Goal: Task Accomplishment & Management: Complete application form

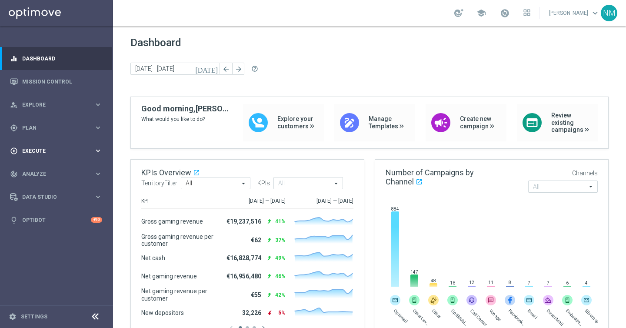
click at [71, 153] on div "play_circle_outline Execute" at bounding box center [52, 151] width 84 height 8
click at [53, 170] on link "Campaign Builder" at bounding box center [57, 168] width 68 height 7
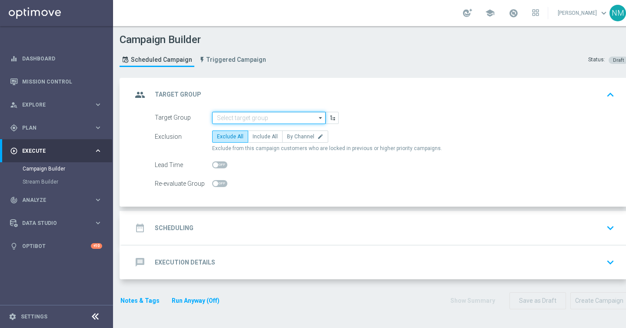
click at [232, 121] on input at bounding box center [268, 118] width 113 height 12
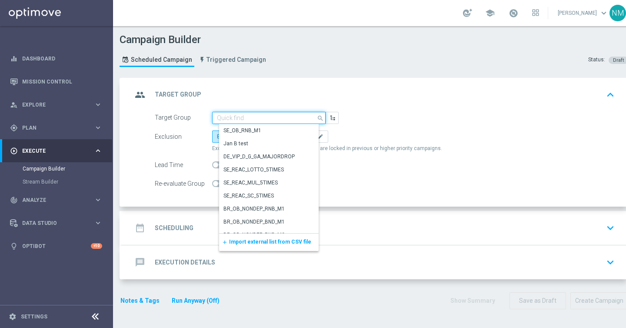
paste input "UK_ALL_VERTICALS_RICHINBOX | Actives, Reactivated & New"
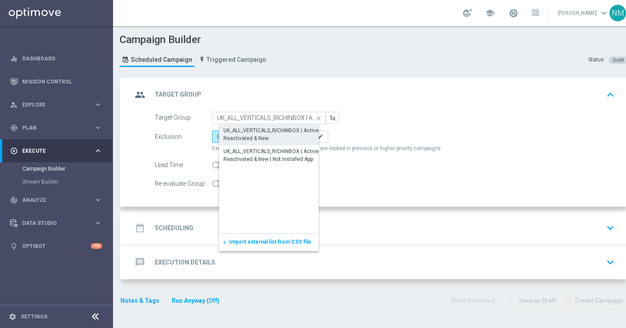
click at [263, 135] on div "UK_ALL_VERTICALS_RICHINBOX | Actives, Reactivated & New" at bounding box center [276, 135] width 105 height 16
type input "UK_ALL_VERTICALS_RICHINBOX | Actives, Reactivated & New"
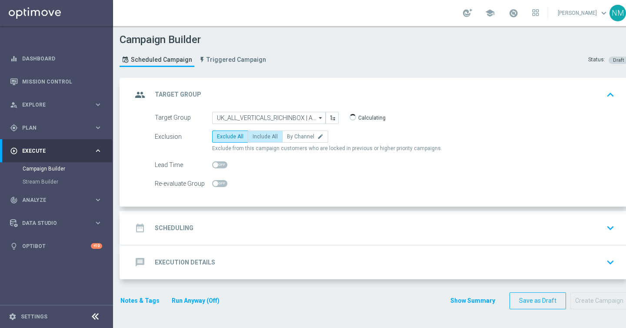
click at [261, 137] on span "Include All" at bounding box center [265, 136] width 25 height 6
click at [258, 137] on input "Include All" at bounding box center [256, 138] width 6 height 6
radio input "true"
click at [225, 234] on div "date_range Scheduling keyboard_arrow_down" at bounding box center [375, 228] width 486 height 17
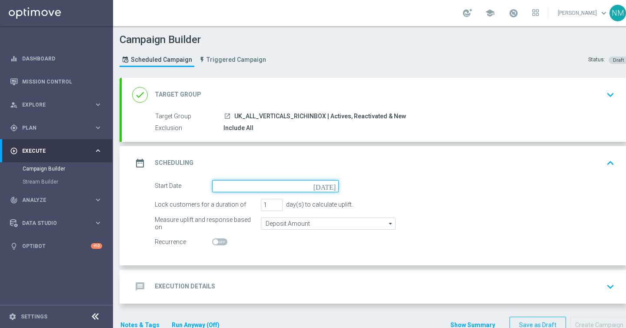
click at [226, 190] on input at bounding box center [275, 186] width 127 height 12
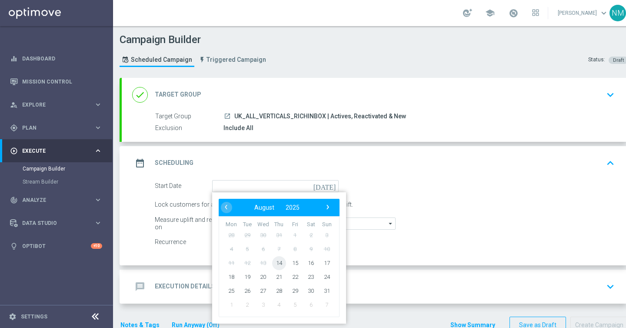
click at [278, 264] on span "14" at bounding box center [279, 263] width 14 height 14
type input "14 Aug 2025"
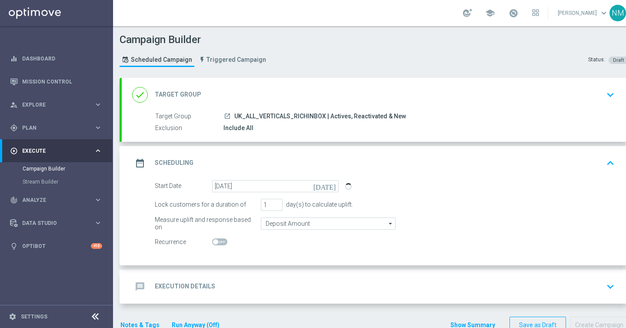
click at [246, 274] on div "message Execution Details keyboard_arrow_down" at bounding box center [375, 287] width 507 height 34
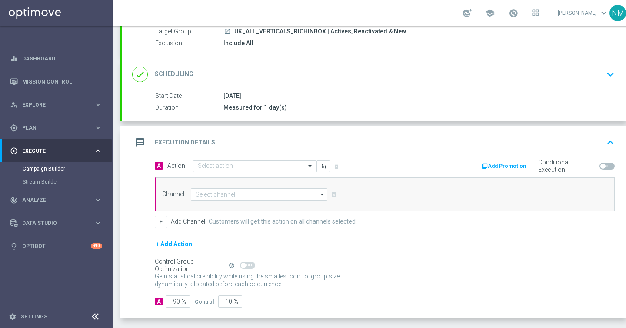
scroll to position [93, 0]
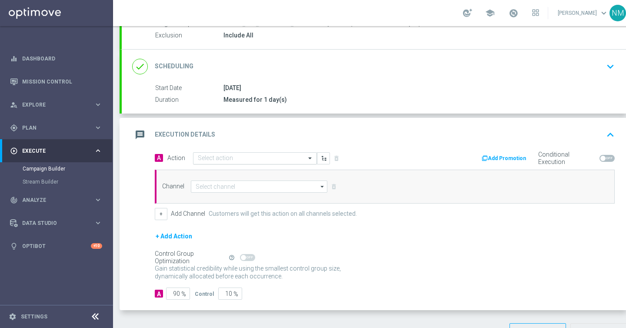
click at [251, 156] on input "text" at bounding box center [246, 158] width 97 height 7
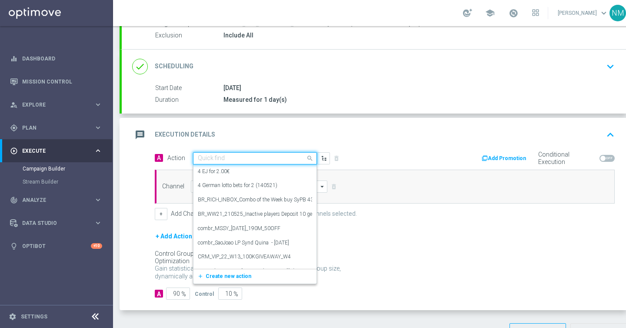
paste input "en_GB_NVIP_TAC_GM__250814_EXCLGAME_BOOK_OF_MAJESTIC_LEMUR"
type input "en_GB_NVIP_TAC_GM__250814_EXCLGAME_BOOK_OF_MAJESTIC_LEMUR"
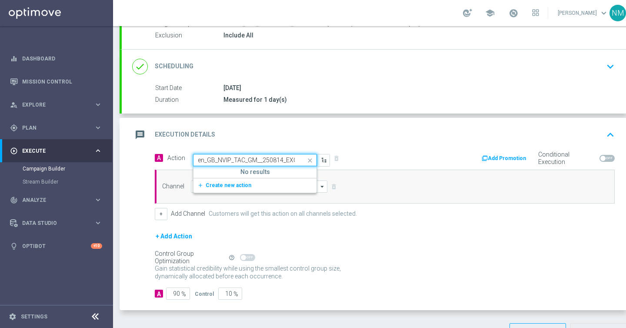
scroll to position [0, 103]
click at [234, 184] on span "Create new action" at bounding box center [229, 185] width 46 height 6
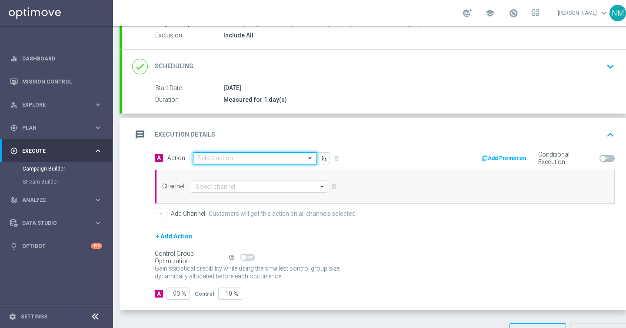
scroll to position [0, 0]
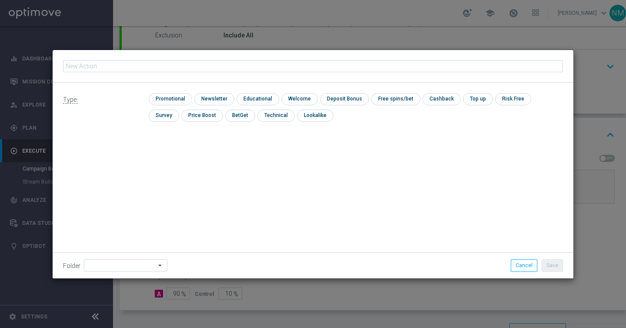
type input "en_GB_NVIP_TAC_GM__250814_EXCLGAME_BOOK_OF_MAJESTIC_LEMUR"
click at [179, 92] on div "Type: check Promotional check Newsletter check Educational check Welcome check …" at bounding box center [313, 111] width 521 height 56
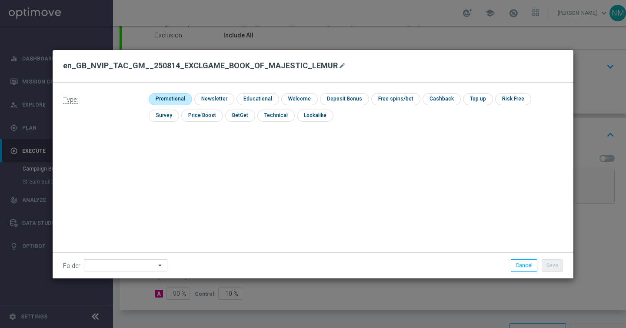
click at [178, 96] on input "checkbox" at bounding box center [169, 99] width 41 height 12
checkbox input "true"
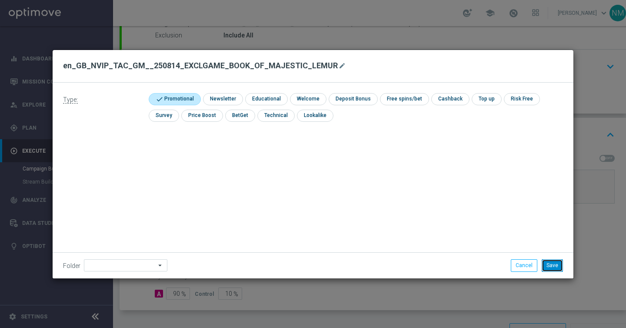
click at [551, 260] on button "Save" at bounding box center [552, 265] width 21 height 12
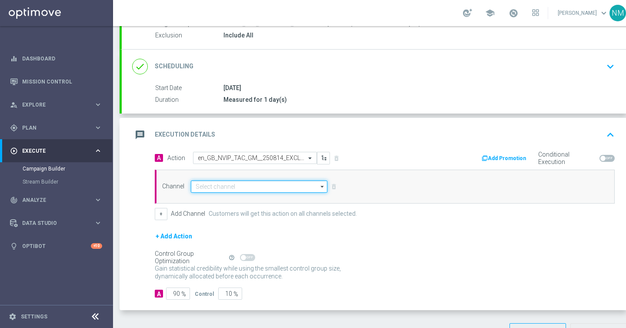
click at [256, 182] on input at bounding box center [259, 186] width 137 height 12
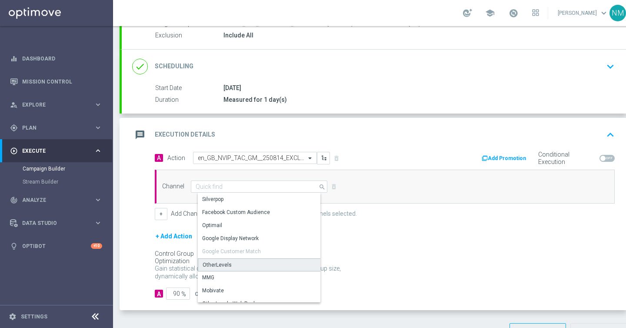
click at [227, 264] on div "OtherLevels" at bounding box center [217, 265] width 29 height 8
type input "OtherLevels"
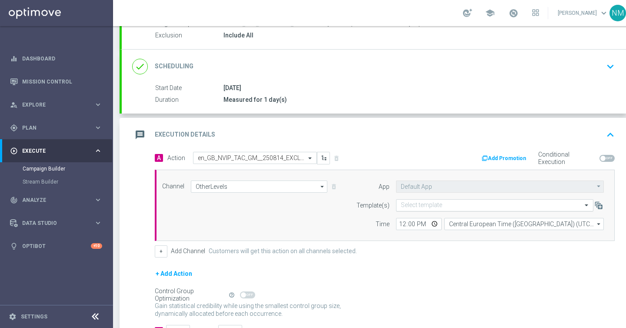
click at [456, 202] on input "text" at bounding box center [486, 205] width 170 height 7
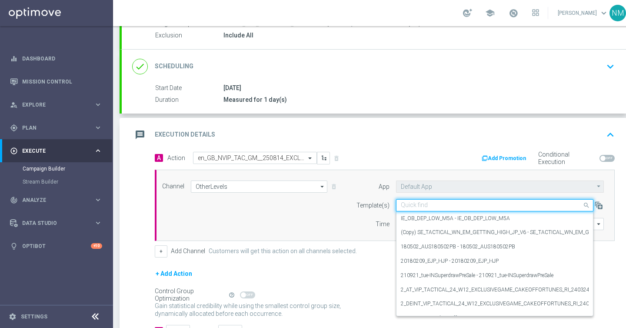
paste input "en_GB_NVIP_TAC_GM__250814_EXCLGAME_BOOK_OF_MAJESTIC_LEMUR"
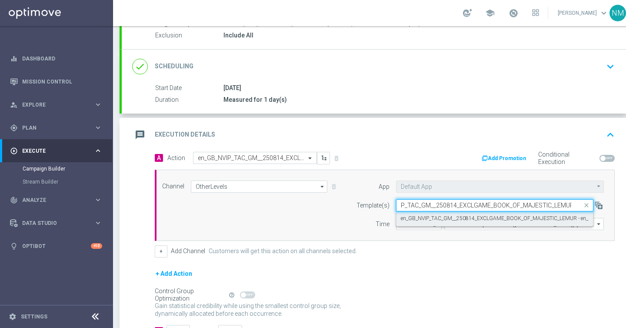
click at [447, 217] on label "en_GB_NVIP_TAC_GM__250814_EXCLGAME_BOOK_OF_MAJESTIC_LEMUR - en_GB_NVIP_TAC_GM__…" at bounding box center [579, 218] width 356 height 7
type input "en_GB_NVIP_TAC_GM__250814_EXCLGAME_BOOK_OF_MAJESTIC_LEMUR"
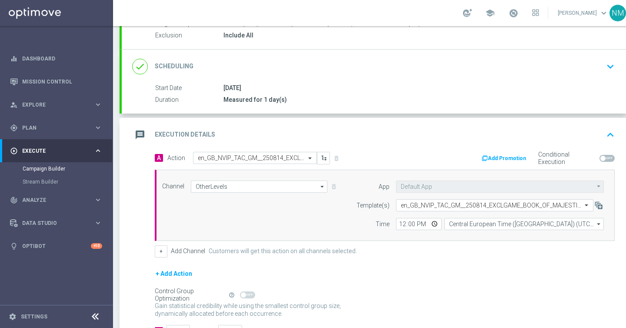
scroll to position [0, 0]
click at [437, 225] on input "12:00" at bounding box center [419, 224] width 46 height 12
type input "10:00"
click at [451, 272] on div "+ Add Action" at bounding box center [385, 279] width 460 height 22
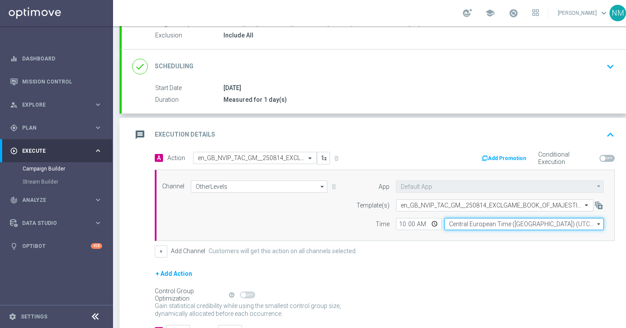
click at [456, 224] on input "Central European Time (Budapest) (UTC +02:00)" at bounding box center [524, 224] width 160 height 12
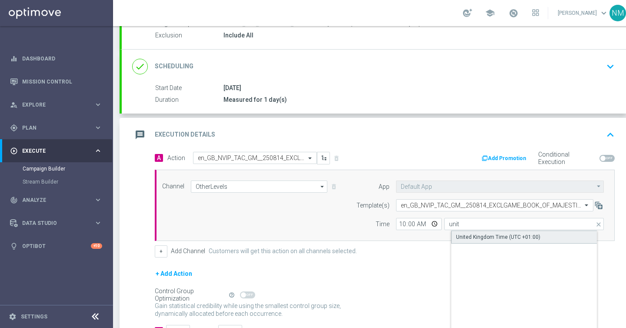
click at [462, 233] on div "United Kingdom Time (UTC +01:00)" at bounding box center [498, 237] width 84 height 8
type input "United Kingdom Time (UTC +01:00)"
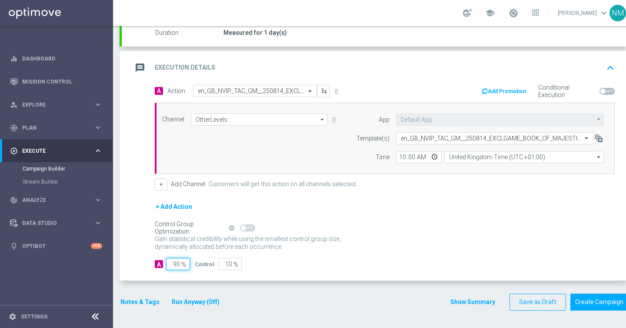
click at [177, 265] on input "90" at bounding box center [178, 264] width 24 height 12
type input "0"
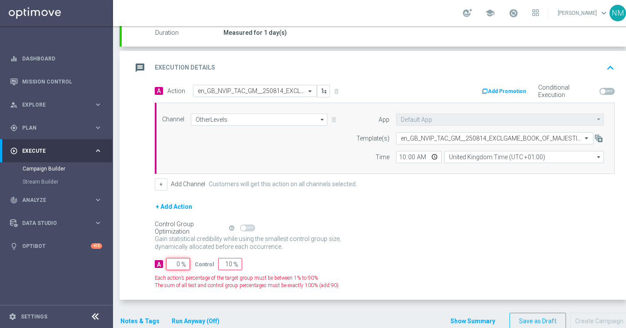
type input "100"
type input "10"
type input "90"
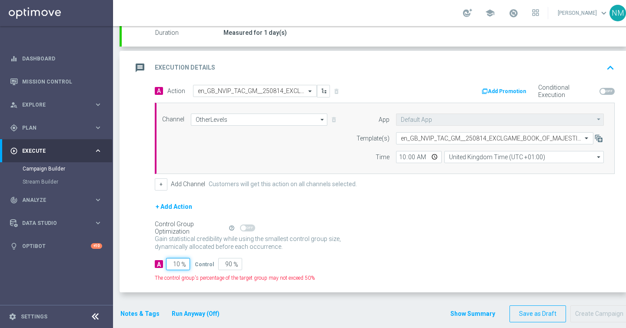
type input "100"
type input "0"
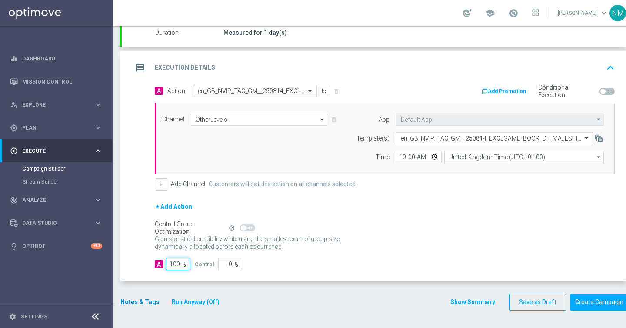
type input "100"
click at [128, 306] on button "Notes & Tags" at bounding box center [140, 302] width 41 height 11
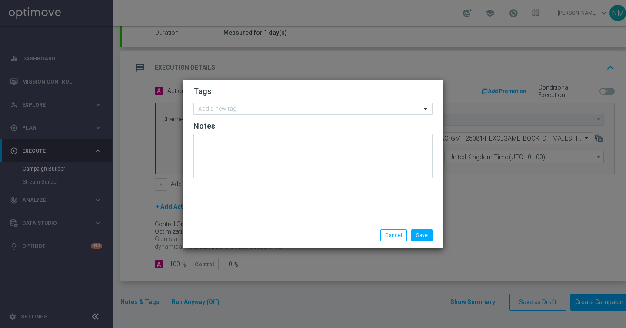
click at [284, 107] on input "text" at bounding box center [309, 109] width 223 height 7
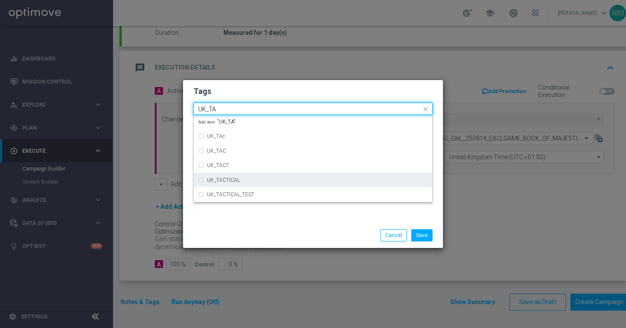
click at [257, 177] on div "UK_TACTICAL" at bounding box center [313, 180] width 230 height 14
type input "UK_TA"
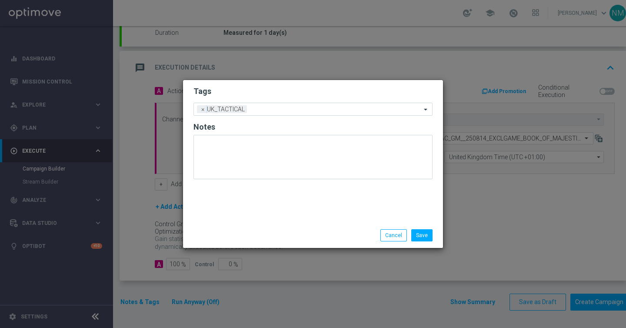
click at [283, 231] on div "Save Cancel" at bounding box center [355, 235] width 168 height 12
click at [424, 234] on button "Save" at bounding box center [421, 235] width 21 height 12
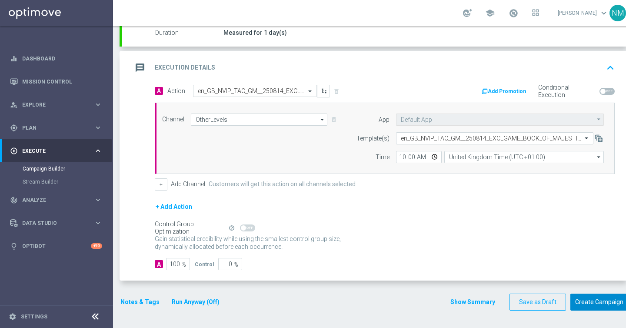
click at [591, 298] on button "Create Campaign" at bounding box center [600, 302] width 58 height 17
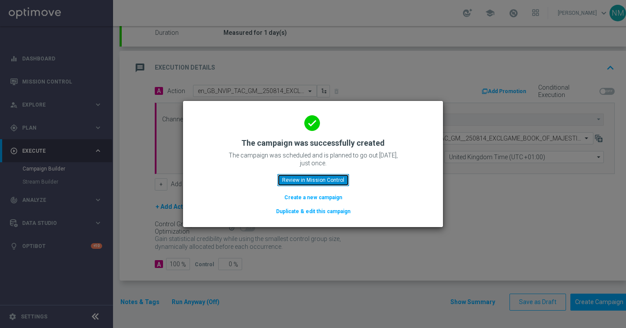
click at [307, 180] on button "Review in Mission Control" at bounding box center [313, 180] width 72 height 12
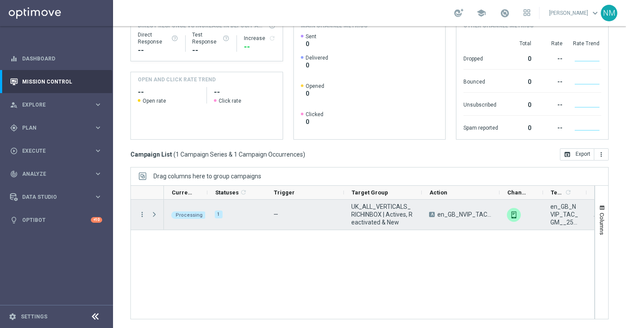
click at [156, 215] on span "Press SPACE to select this row." at bounding box center [154, 214] width 8 height 7
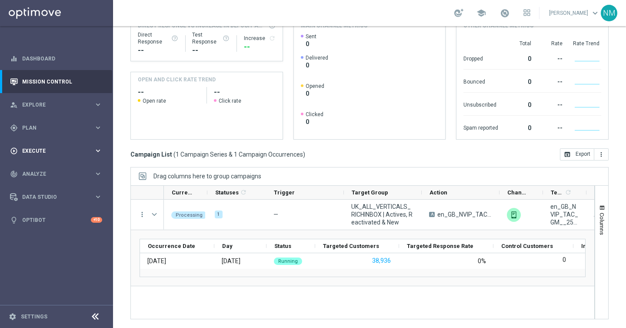
click at [61, 146] on div "play_circle_outline Execute keyboard_arrow_right" at bounding box center [56, 150] width 112 height 23
click at [54, 169] on link "Campaign Builder" at bounding box center [57, 168] width 68 height 7
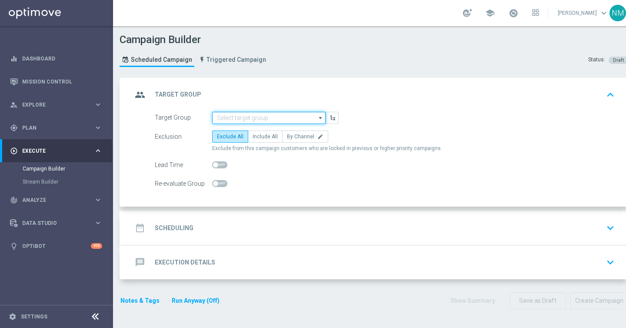
click at [237, 119] on input at bounding box center [268, 118] width 113 height 12
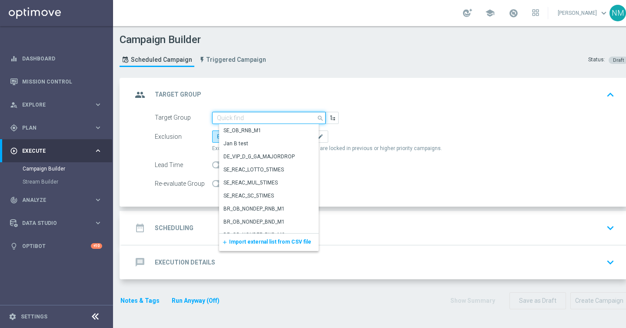
paste input "RICH INBOX - IE_OPT Active, Multi, Reactivated & New | ALL"
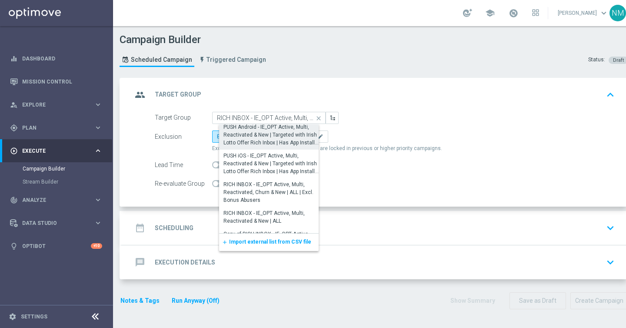
scroll to position [48, 0]
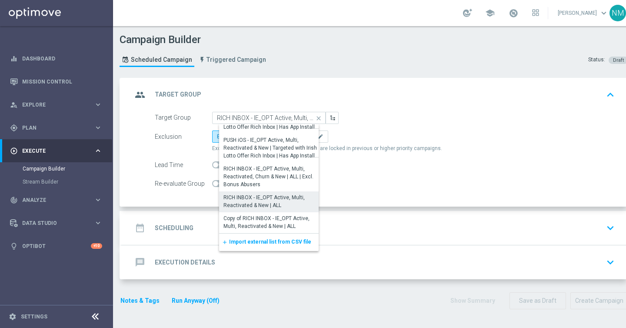
click at [256, 198] on div "RICH INBOX - IE_OPT Active, Multi, Reactivated & New | ALL" at bounding box center [272, 202] width 97 height 16
type input "RICH INBOX - IE_OPT Active, Multi, Reactivated & New | ALL"
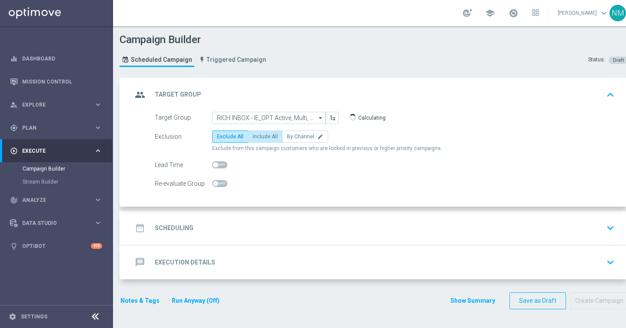
click at [258, 137] on span "Include All" at bounding box center [265, 136] width 25 height 6
click at [258, 137] on input "Include All" at bounding box center [256, 138] width 6 height 6
radio input "true"
click at [224, 228] on div "date_range Scheduling keyboard_arrow_down" at bounding box center [375, 228] width 486 height 17
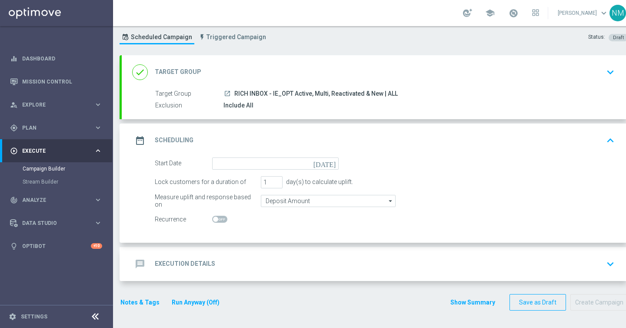
scroll to position [23, 0]
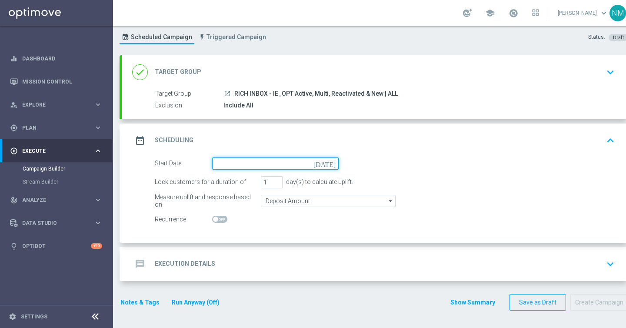
click at [238, 163] on input at bounding box center [275, 163] width 127 height 12
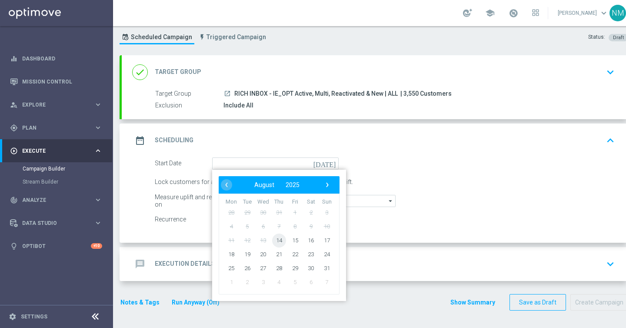
click at [284, 240] on span "14" at bounding box center [279, 240] width 14 height 14
type input "14 Aug 2025"
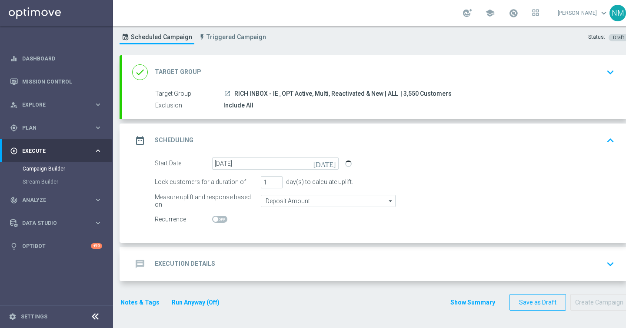
click at [234, 248] on div "message Execution Details keyboard_arrow_down" at bounding box center [375, 264] width 507 height 34
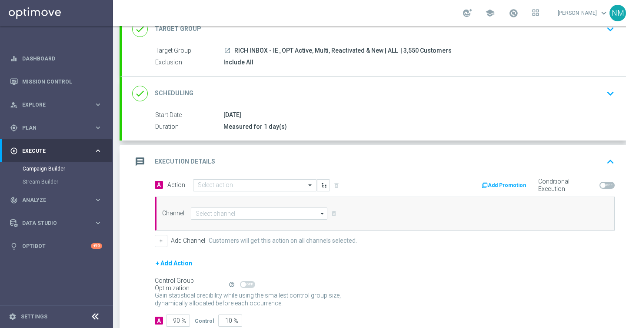
scroll to position [74, 0]
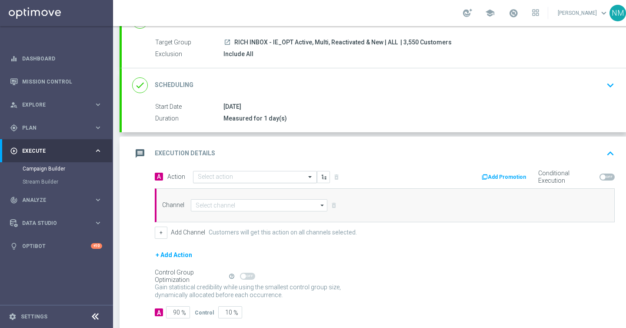
click at [257, 174] on input "text" at bounding box center [246, 177] width 97 height 7
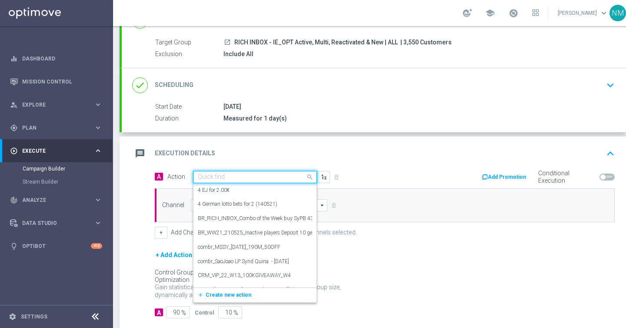
paste input "en_IE_RIT_NVIP_RI_TAC_GM_W33_EXCL_GAME_BOOK_OF_MAJESTIC_LEMUR"
type input "en_IE_RIT_NVIP_RI_TAC_GM_W33_EXCL_GAME_BOOK_OF_MAJESTIC_LEMUR"
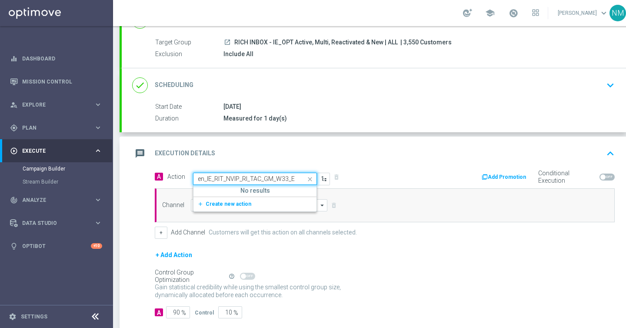
scroll to position [0, 112]
click at [244, 205] on span "Create new action" at bounding box center [229, 204] width 46 height 6
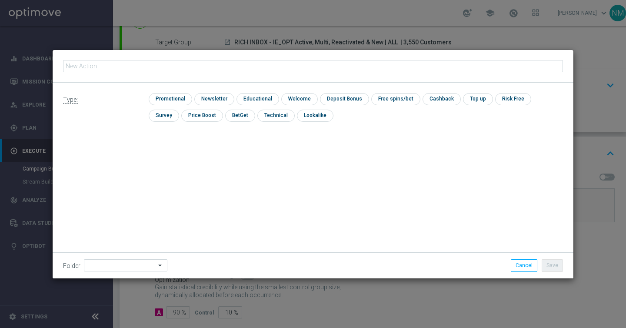
type input "en_IE_RIT_NVIP_RI_TAC_GM_W33_EXCL_GAME_BOOK_OF_MAJESTIC_LEMUR"
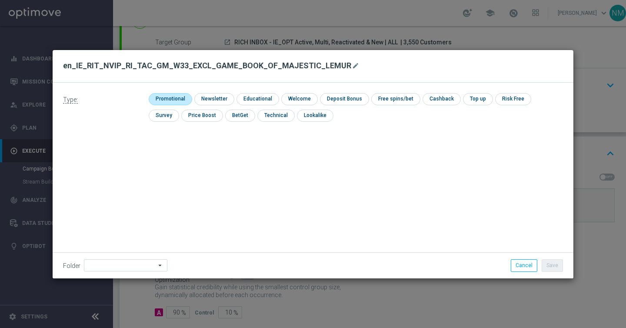
click at [170, 101] on input "checkbox" at bounding box center [169, 99] width 41 height 12
checkbox input "true"
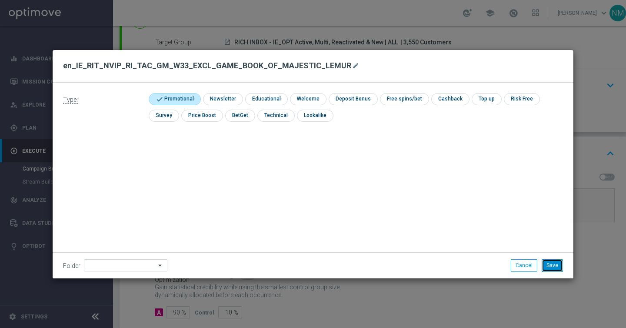
click at [550, 264] on button "Save" at bounding box center [552, 265] width 21 height 12
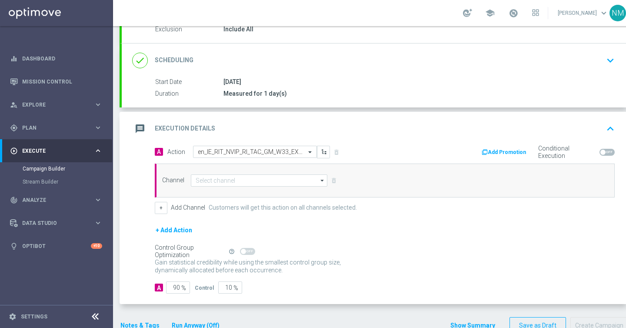
scroll to position [122, 0]
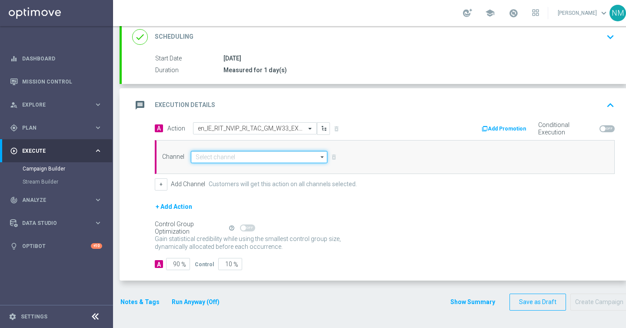
click at [263, 157] on input at bounding box center [259, 157] width 137 height 12
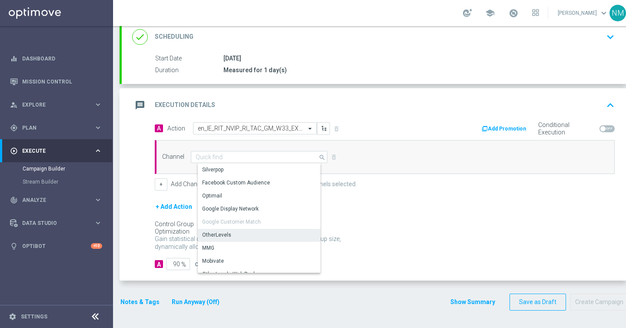
click at [228, 231] on div "OtherLevels" at bounding box center [216, 235] width 29 height 8
type input "OtherLevels"
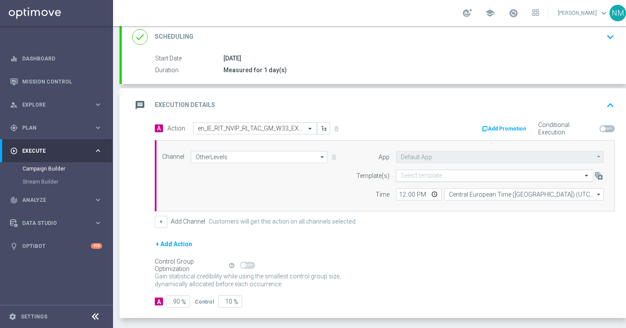
click at [440, 174] on input "text" at bounding box center [486, 175] width 170 height 7
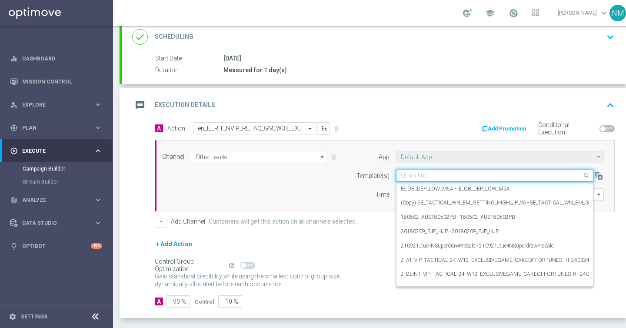
paste input "en_IE_RIT_NVIP_RI_TAC_GM_W33_EXCL_GAME_BOOK_OF_MAJESTIC_LEMUR"
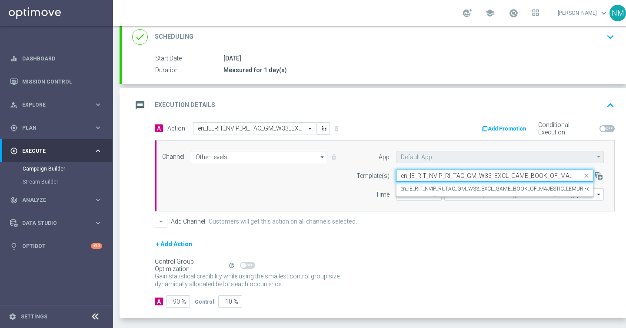
scroll to position [0, 39]
click at [435, 187] on label "en_IE_RIT_NVIP_RI_TAC_GM_W33_EXCL_GAME_BOOK_OF_MAJESTIC_LEMUR - en_IE_RIT_NVIP_…" at bounding box center [585, 188] width 369 height 7
type input "en_IE_RIT_NVIP_RI_TAC_GM_W33_EXCL_GAME_BOOK_OF_MAJESTIC_LEMUR"
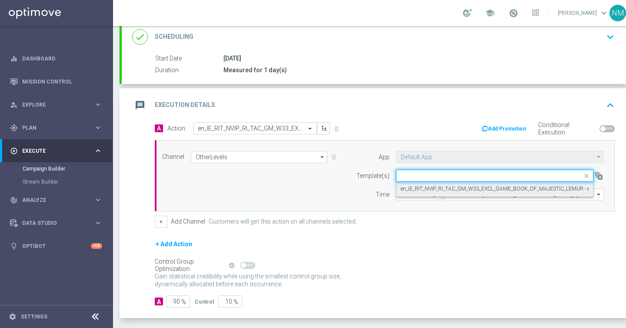
scroll to position [0, 0]
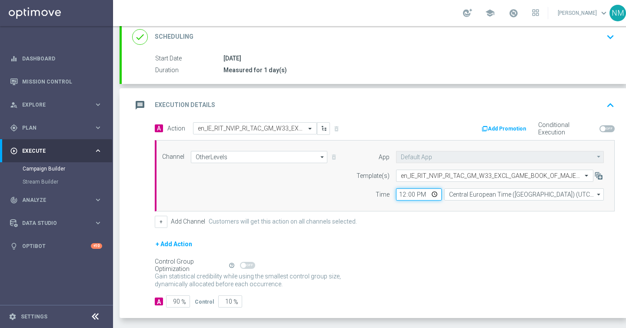
click at [434, 194] on input "12:00" at bounding box center [419, 194] width 46 height 12
type input "10:00"
click at [484, 203] on div "Channel OtherLevels OtherLevels arrow_drop_down Show Selected 1 of 26 Silverpop" at bounding box center [385, 175] width 460 height 71
click at [482, 197] on input "Central European Time (Budapest) (UTC +02:00)" at bounding box center [524, 194] width 160 height 12
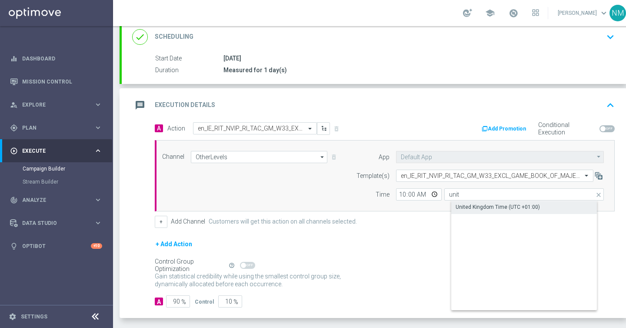
click at [469, 207] on div "United Kingdom Time (UTC +01:00)" at bounding box center [498, 207] width 84 height 8
type input "United Kingdom Time (UTC +01:00)"
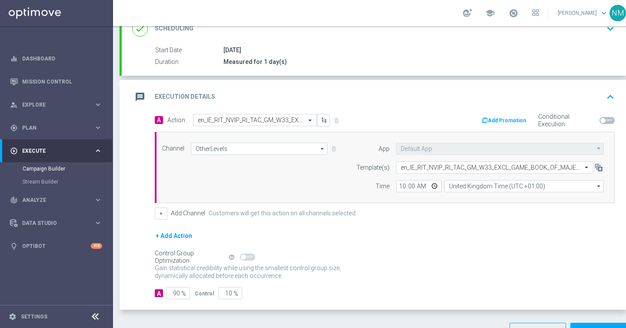
scroll to position [137, 0]
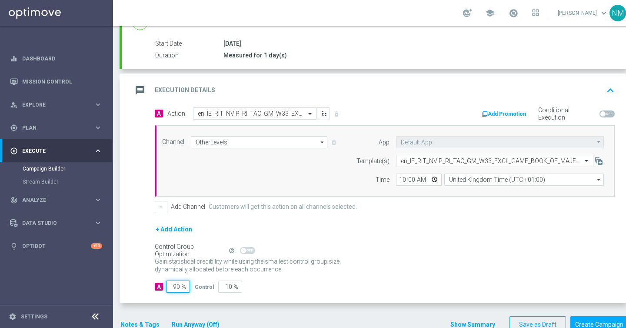
click at [176, 286] on input "90" at bounding box center [178, 286] width 24 height 12
type input "0"
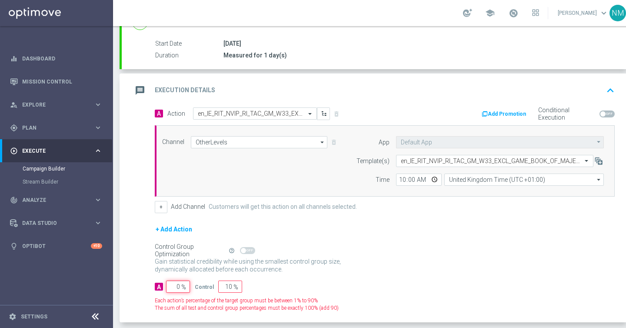
type input "100"
type input "10"
type input "90"
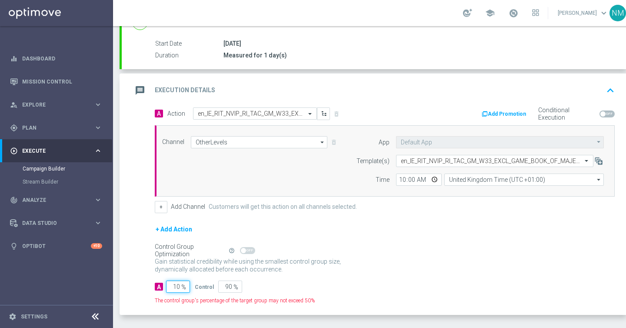
type input "100"
type input "0"
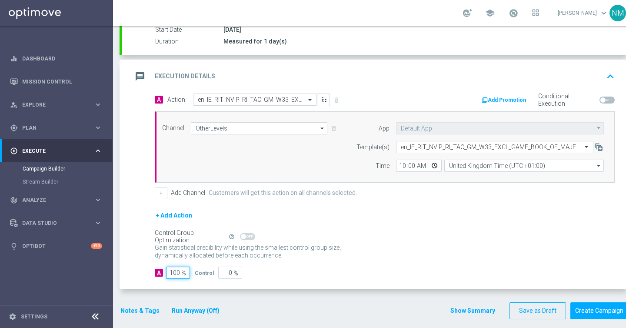
scroll to position [160, 0]
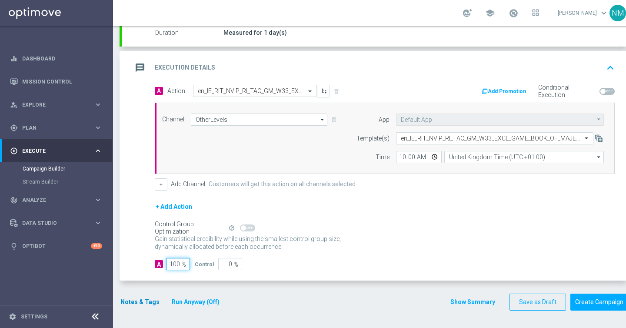
type input "100"
click at [133, 301] on button "Notes & Tags" at bounding box center [140, 302] width 41 height 11
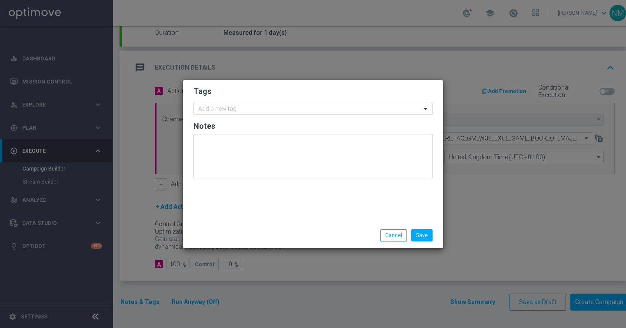
click at [240, 108] on input "text" at bounding box center [309, 109] width 223 height 7
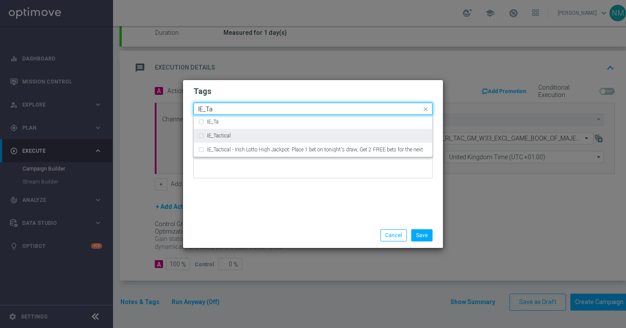
click at [255, 140] on div "IE_Tactical" at bounding box center [313, 136] width 230 height 14
type input "IE_Ta"
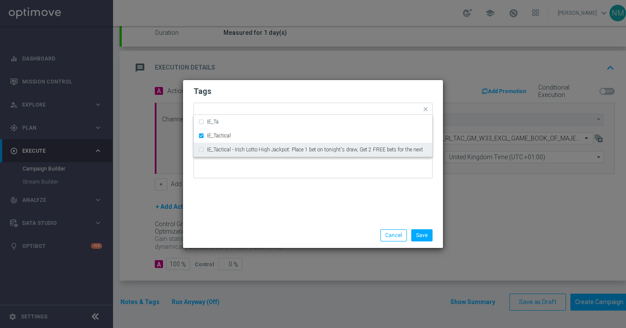
click at [284, 209] on div "Tags Quick find × IE_Tactical IE_Ta IE_Tactical IE_Tactical - Irish Lotto High …" at bounding box center [313, 151] width 260 height 143
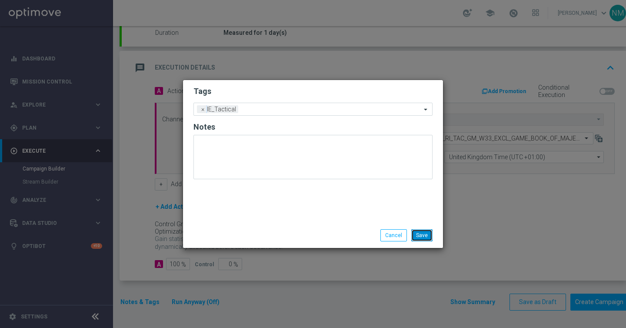
click at [423, 234] on button "Save" at bounding box center [421, 235] width 21 height 12
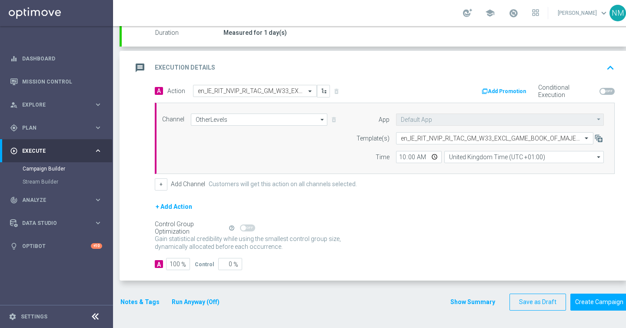
scroll to position [147, 0]
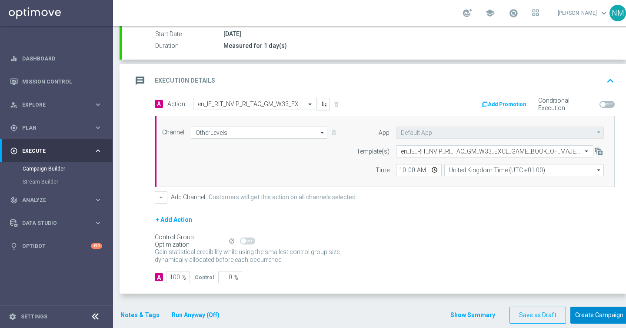
click at [583, 318] on button "Create Campaign" at bounding box center [600, 315] width 58 height 17
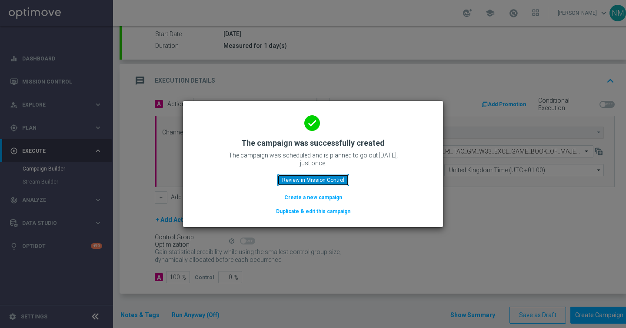
click at [309, 180] on button "Review in Mission Control" at bounding box center [313, 180] width 72 height 12
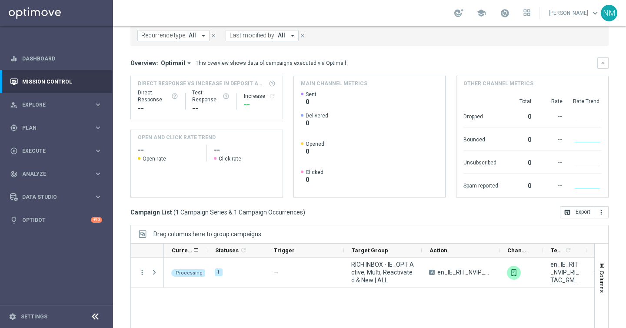
scroll to position [125, 0]
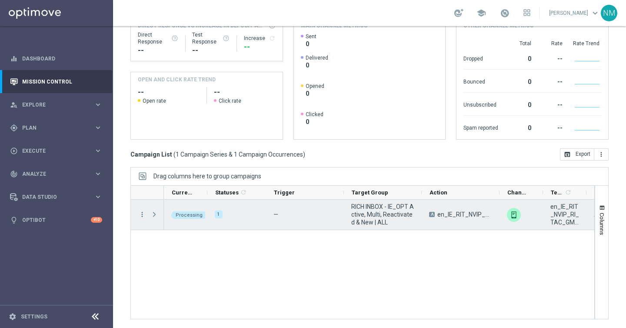
click at [156, 214] on span "Press SPACE to select this row." at bounding box center [154, 214] width 8 height 7
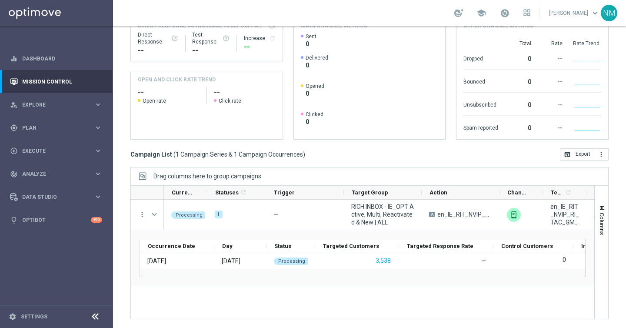
scroll to position [0, 0]
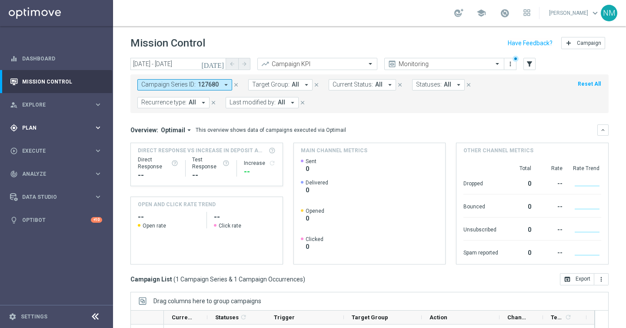
click at [67, 120] on div "gps_fixed Plan keyboard_arrow_right" at bounding box center [56, 127] width 112 height 23
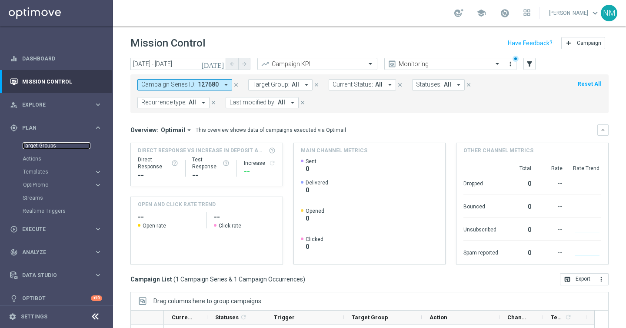
click at [43, 144] on link "Target Groups" at bounding box center [57, 145] width 68 height 7
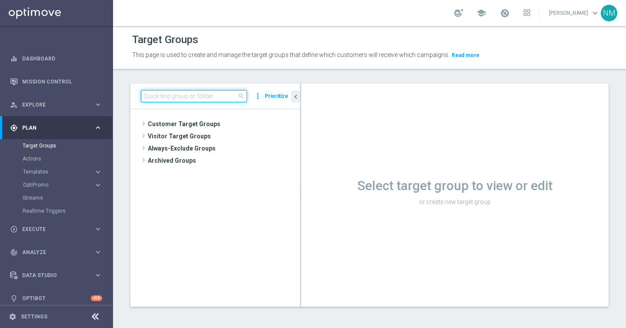
click at [175, 94] on input at bounding box center [194, 96] width 106 height 12
paste input "UK_ALL_VERTICALS_EMAIL | Cashdrop"
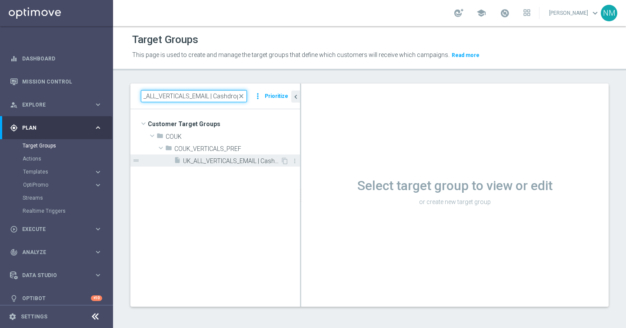
type input "UK_ALL_VERTICALS_EMAIL | Cashdrop"
click at [206, 160] on span "UK_ALL_VERTICALS_EMAIL | Cashdrop" at bounding box center [231, 160] width 97 height 7
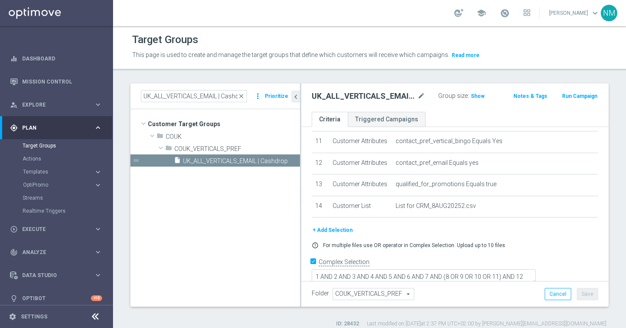
scroll to position [236, 0]
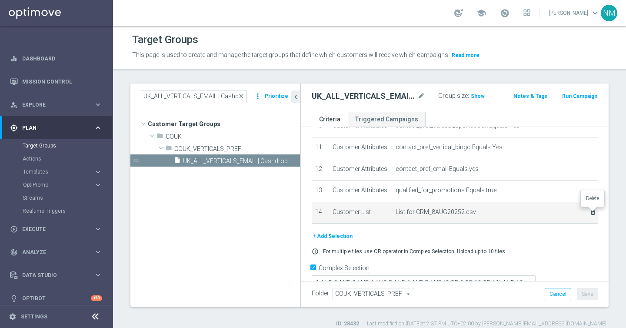
click at [591, 212] on icon "delete_forever" at bounding box center [593, 212] width 7 height 7
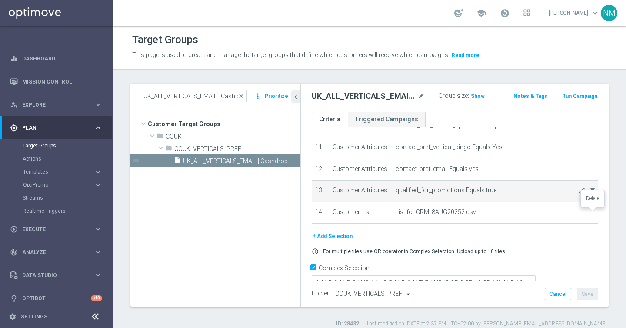
scroll to position [208, 0]
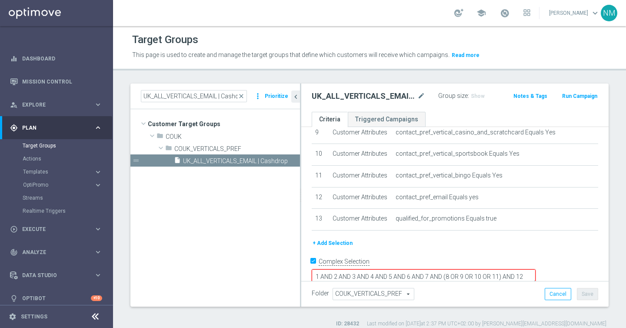
click at [327, 239] on button "+ Add Selection" at bounding box center [333, 243] width 42 height 10
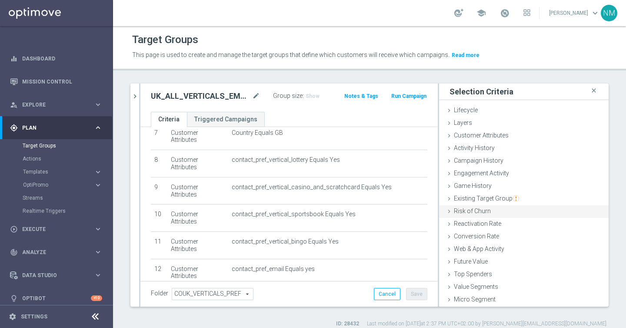
scroll to position [13, 0]
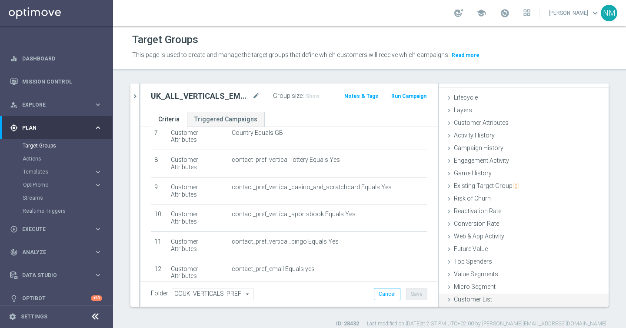
click at [464, 298] on span "Customer List" at bounding box center [473, 299] width 38 height 7
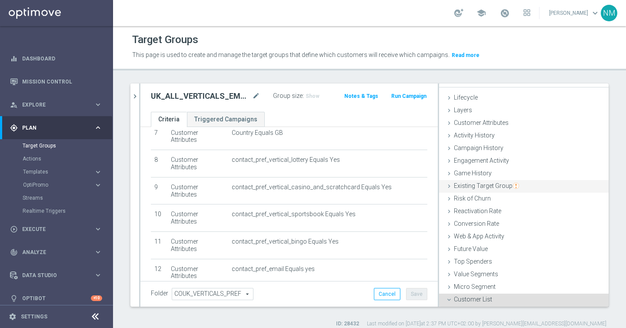
scroll to position [91, 0]
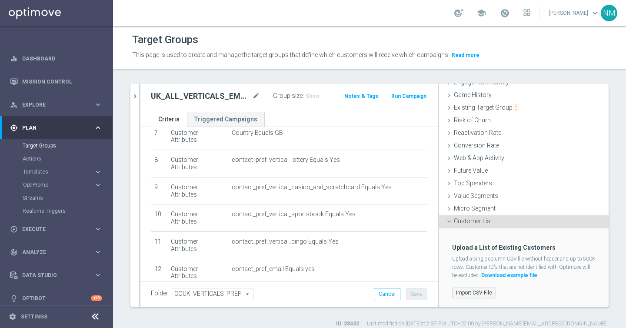
click at [457, 292] on label "Import CSV File" at bounding box center [474, 292] width 44 height 11
click at [0, 0] on input "Import CSV File" at bounding box center [0, 0] width 0 height 0
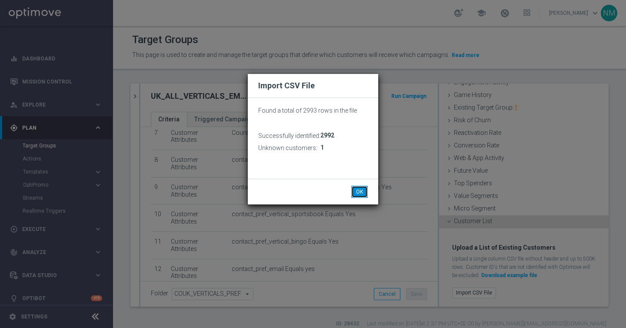
click at [361, 190] on button "OK" at bounding box center [359, 192] width 17 height 12
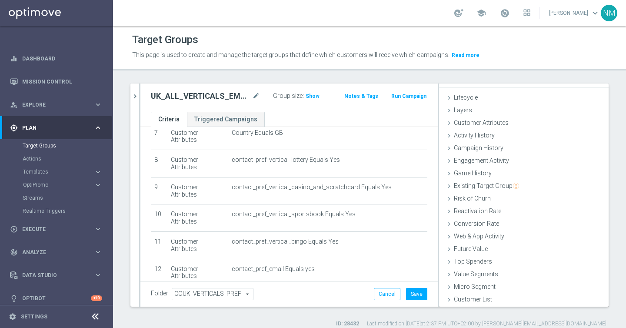
scroll to position [233, 0]
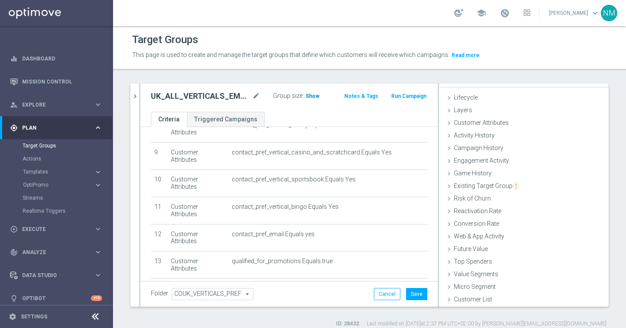
click at [306, 95] on span "Show" at bounding box center [313, 96] width 14 height 6
click at [422, 296] on button "Save" at bounding box center [416, 294] width 21 height 12
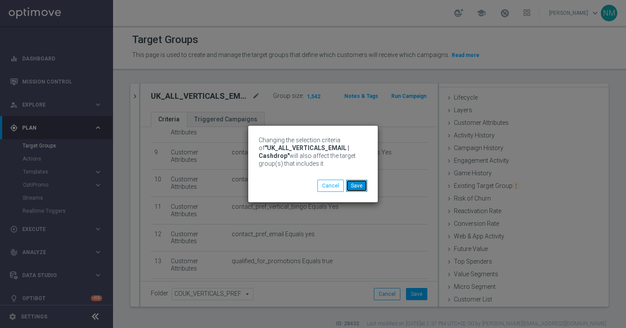
click at [360, 181] on button "Save" at bounding box center [356, 186] width 21 height 12
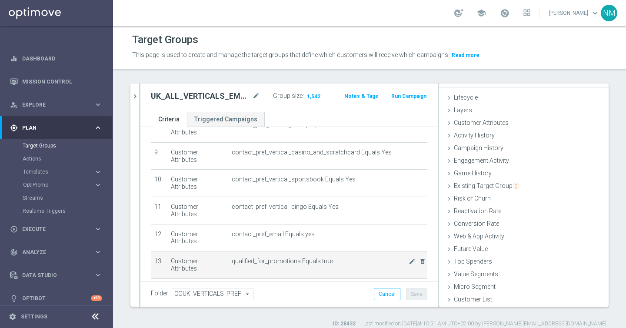
scroll to position [8, 0]
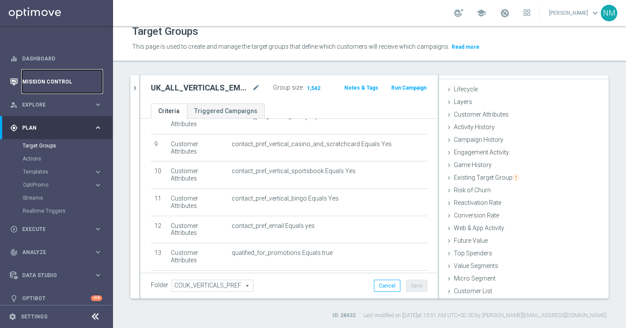
click at [58, 82] on link "Mission Control" at bounding box center [62, 81] width 80 height 23
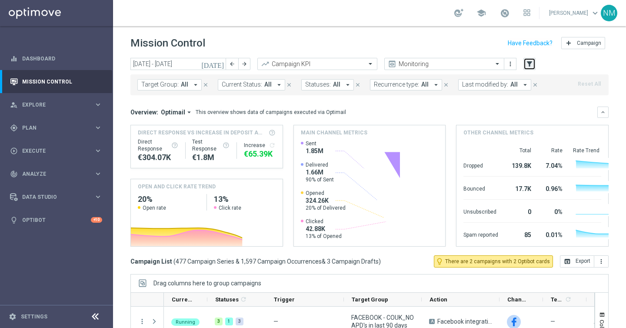
click at [531, 64] on icon "filter_alt" at bounding box center [530, 64] width 8 height 8
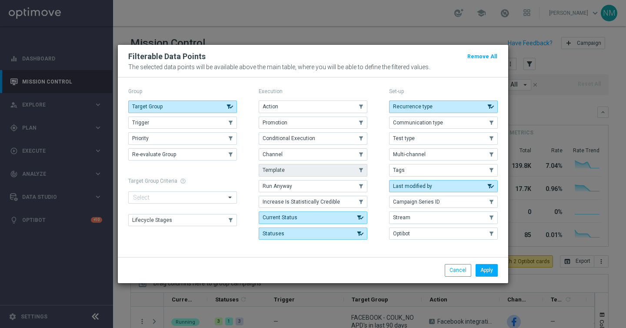
click at [285, 170] on button "Template" at bounding box center [313, 170] width 109 height 12
click at [458, 267] on button "Cancel" at bounding box center [458, 270] width 27 height 12
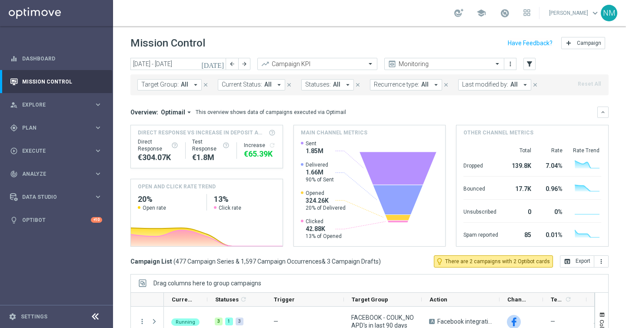
click at [195, 87] on icon "arrow_drop_down" at bounding box center [196, 85] width 8 height 8
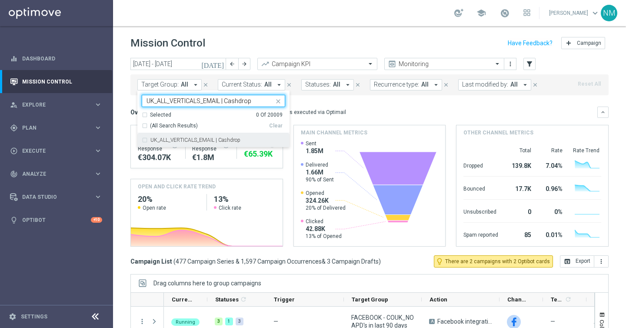
click at [194, 136] on div "UK_ALL_VERTICALS_EMAIL | Cashdrop" at bounding box center [213, 140] width 143 height 14
type input "UK_ALL_VERTICALS_EMAIL | Cashdrop"
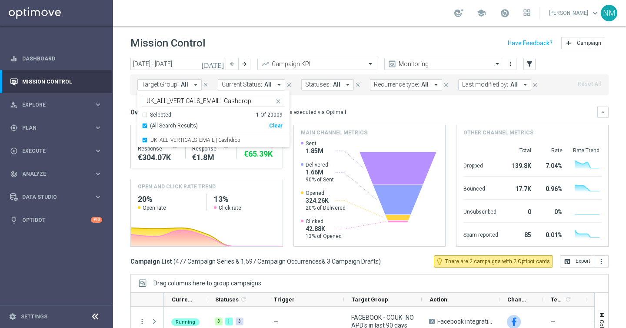
click at [219, 65] on icon "today" at bounding box center [212, 64] width 23 height 8
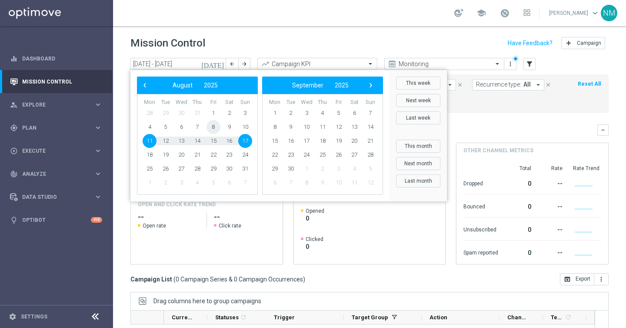
click at [218, 128] on span "8" at bounding box center [214, 127] width 14 height 14
click at [217, 143] on span "15" at bounding box center [214, 141] width 14 height 14
type input "08 Aug 2025 - 15 Aug 2025"
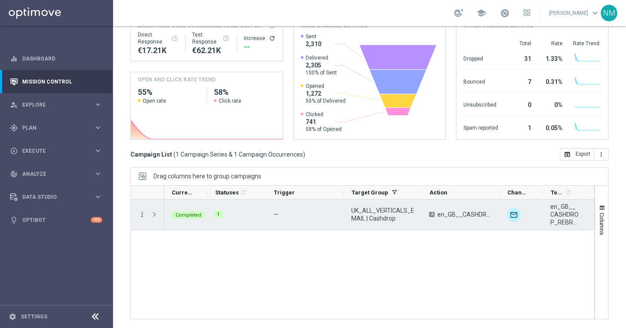
click at [143, 215] on icon "more_vert" at bounding box center [142, 214] width 8 height 8
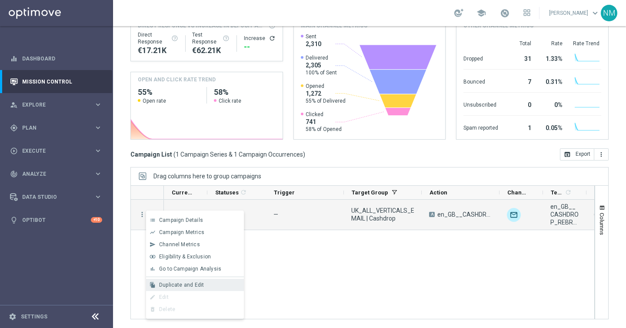
click at [192, 287] on span "Duplicate and Edit" at bounding box center [181, 285] width 45 height 6
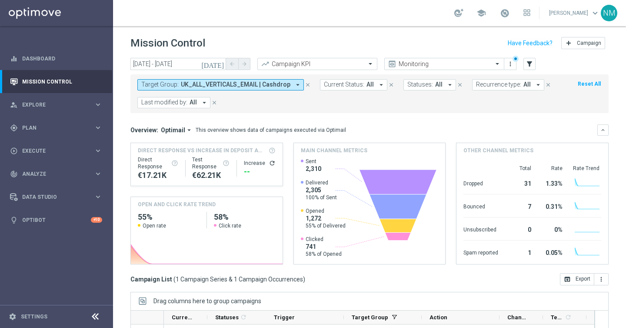
click at [214, 88] on span "UK_ALL_VERTICALS_EMAIL | Cashdrop" at bounding box center [236, 84] width 110 height 7
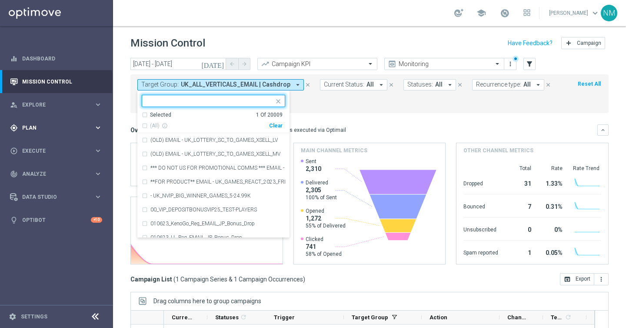
click at [54, 130] on div "gps_fixed Plan" at bounding box center [52, 128] width 84 height 8
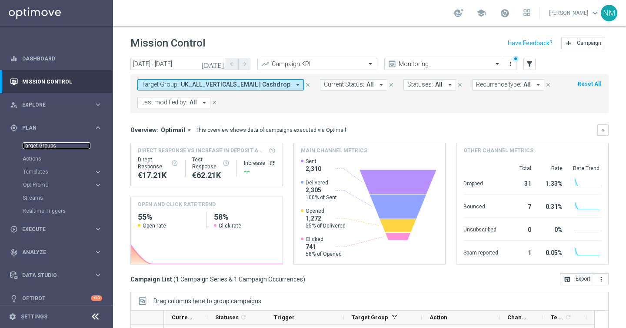
click at [39, 144] on link "Target Groups" at bounding box center [57, 145] width 68 height 7
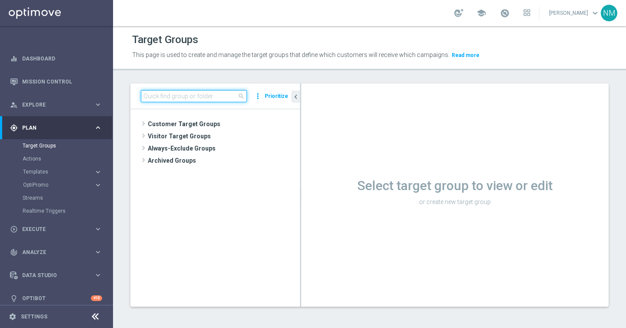
click at [220, 97] on input at bounding box center [194, 96] width 106 height 12
paste input "en_IE_TGT_ALL_EM_TAC_MIX__CASHDROP"
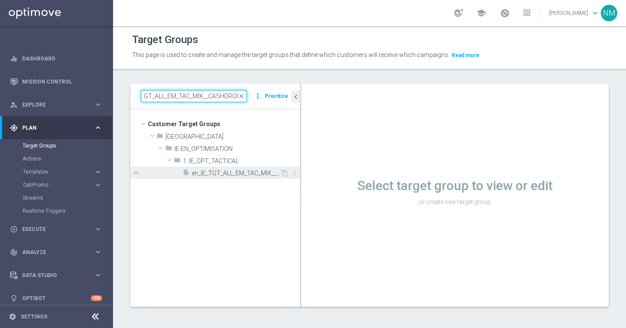
type input "en_IE_TGT_ALL_EM_TAC_MIX__CASHDROP"
click at [208, 168] on div "insert_drive_file en_IE_TGT_ALL_EM_TAC_MIX__CASHDROP" at bounding box center [232, 173] width 98 height 12
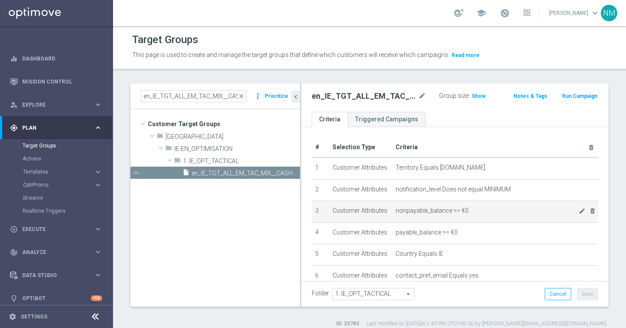
scroll to position [155, 0]
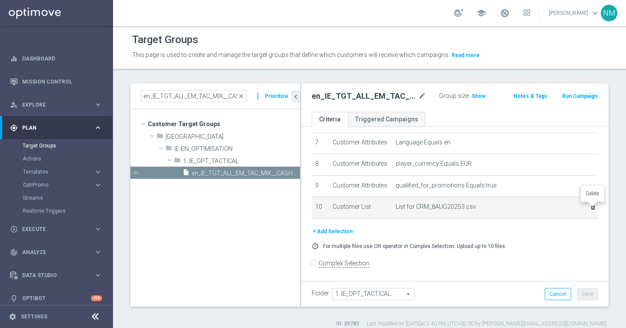
click at [591, 207] on icon "delete_forever" at bounding box center [593, 207] width 7 height 7
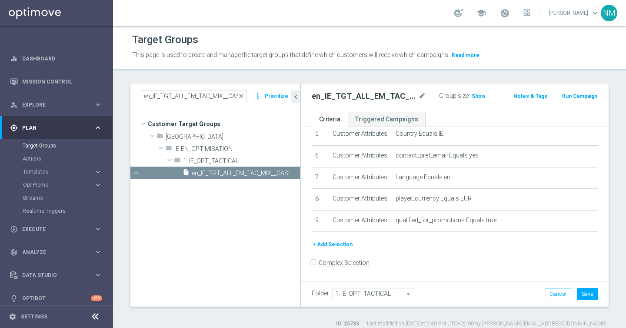
click at [337, 241] on button "+ Add Selection" at bounding box center [333, 245] width 42 height 10
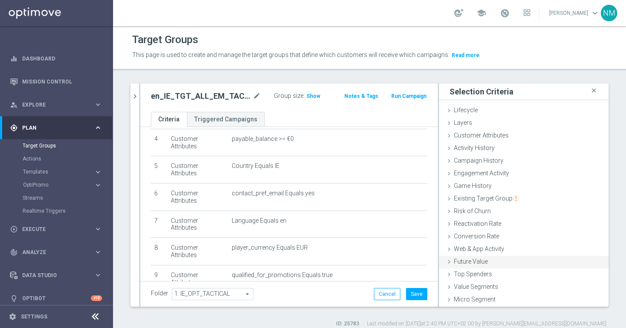
scroll to position [13, 0]
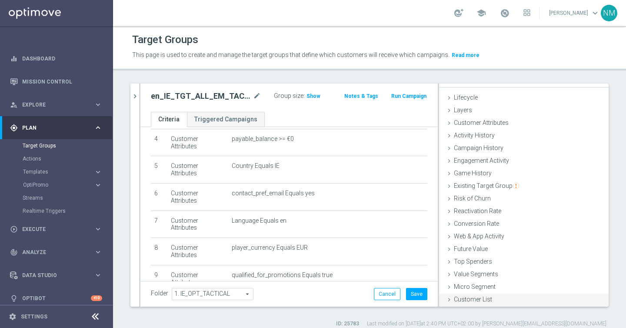
click at [464, 300] on span "Customer List" at bounding box center [473, 299] width 38 height 7
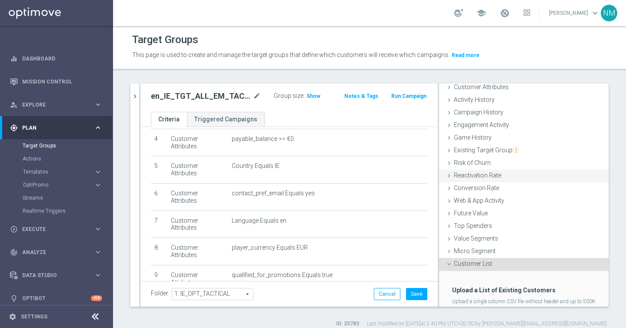
scroll to position [91, 0]
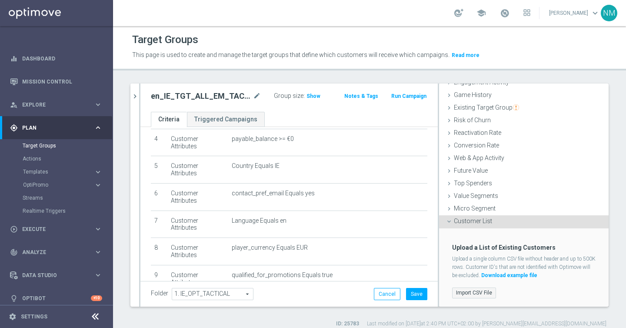
click at [471, 288] on label "Import CSV File" at bounding box center [474, 292] width 44 height 11
click at [0, 0] on input "Import CSV File" at bounding box center [0, 0] width 0 height 0
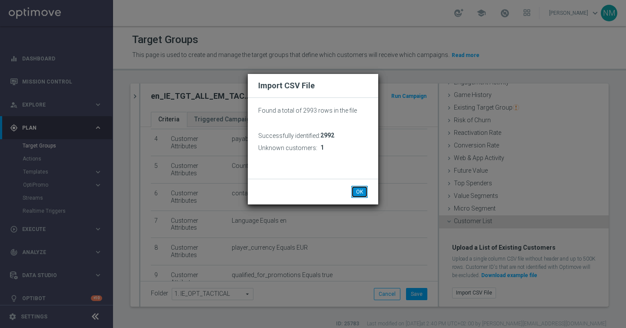
click at [357, 192] on button "OK" at bounding box center [359, 192] width 17 height 12
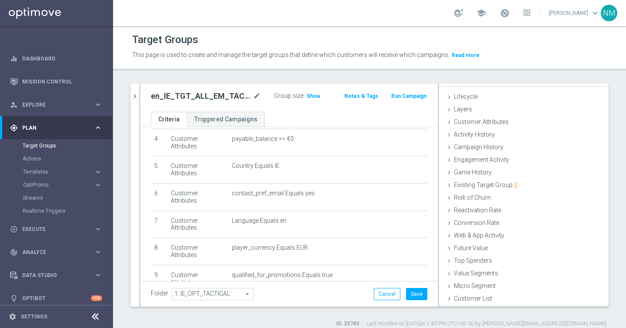
scroll to position [13, 0]
click at [306, 101] on div "Group size : Show" at bounding box center [305, 96] width 63 height 12
click at [307, 99] on span "Show" at bounding box center [314, 96] width 14 height 6
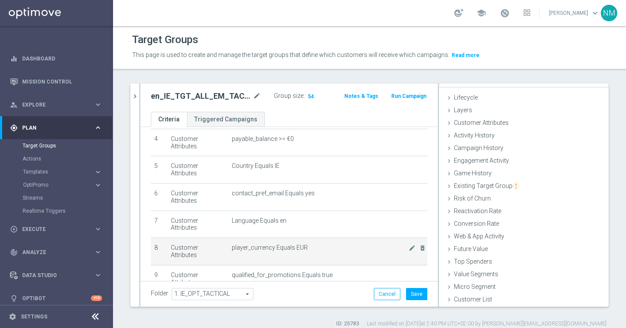
scroll to position [145, 0]
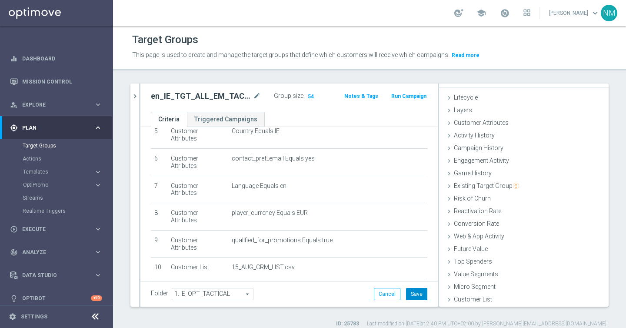
click at [421, 299] on button "Save" at bounding box center [416, 294] width 21 height 12
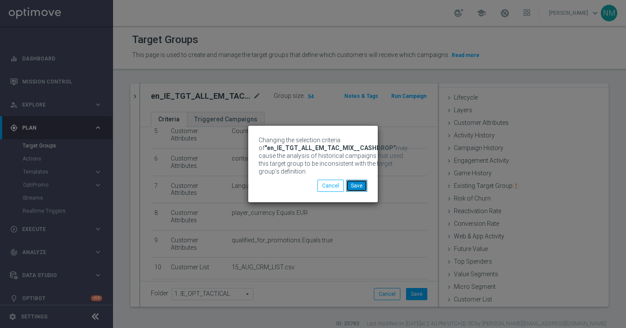
click at [355, 180] on button "Save" at bounding box center [356, 186] width 21 height 12
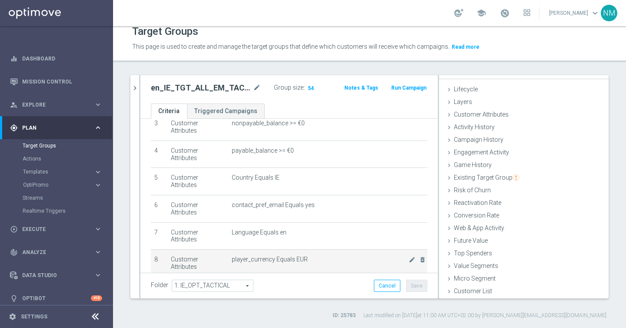
scroll to position [0, 0]
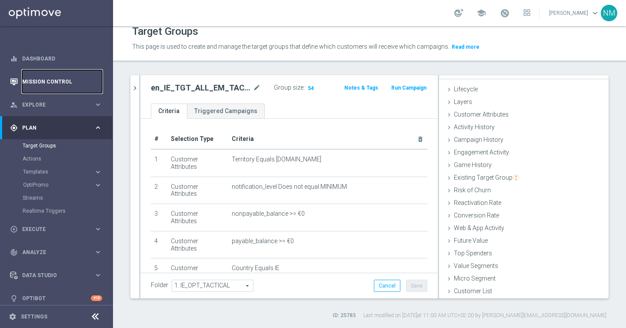
click at [56, 83] on link "Mission Control" at bounding box center [62, 81] width 80 height 23
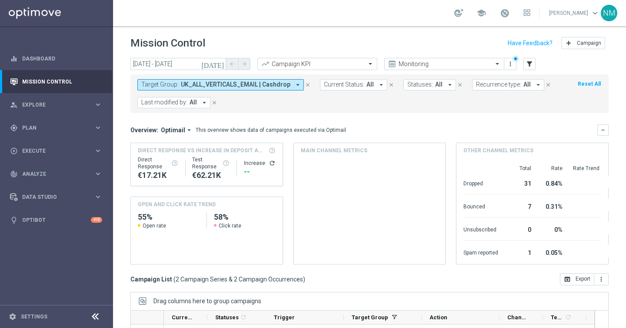
click at [294, 84] on icon "arrow_drop_down" at bounding box center [298, 85] width 8 height 8
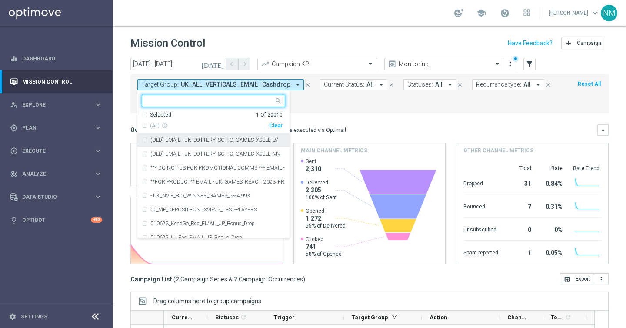
click at [0, 0] on div "Clear" at bounding box center [0, 0] width 0 height 0
click at [242, 95] on div at bounding box center [213, 101] width 143 height 12
paste input "en_IE_TGT_ALL_EM_TAC_MIX__CASHDROP"
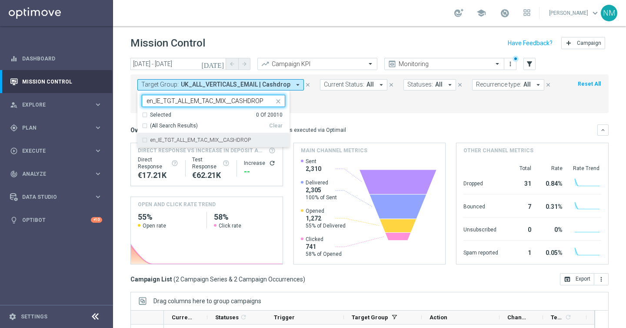
click at [231, 140] on label "en_IE_TGT_ALL_EM_TAC_MIX__CASHDROP" at bounding box center [200, 139] width 100 height 5
type input "en_IE_TGT_ALL_EM_TAC_MIX__CASHDROP"
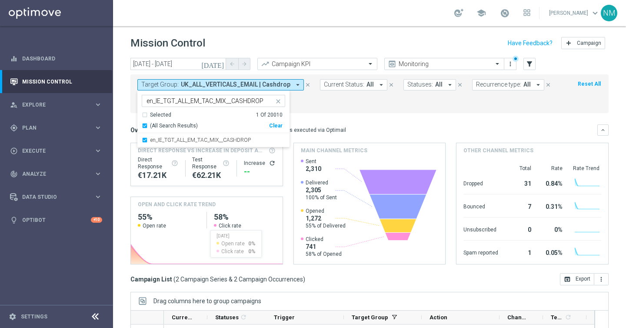
click at [344, 105] on form "Target Group: UK_ALL_VERTICALS_EMAIL | Cashdrop arrow_drop_down en_IE_TGT_ALL_E…" at bounding box center [350, 93] width 426 height 29
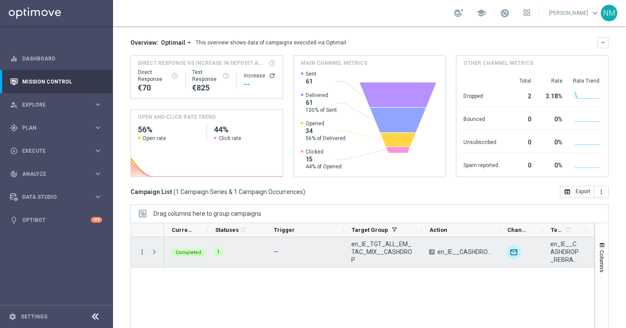
click at [143, 249] on icon "more_vert" at bounding box center [142, 252] width 8 height 8
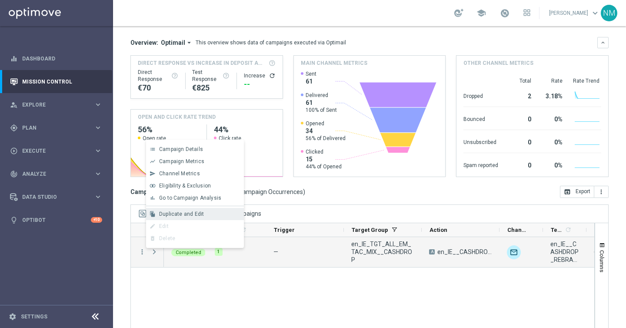
click at [182, 214] on span "Duplicate and Edit" at bounding box center [181, 214] width 45 height 6
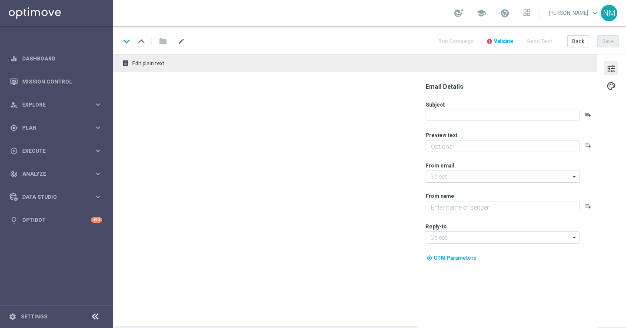
type textarea "No hidden catches. Just a FREE BONUS on your favourite slots!"
type textarea "Lottoland"
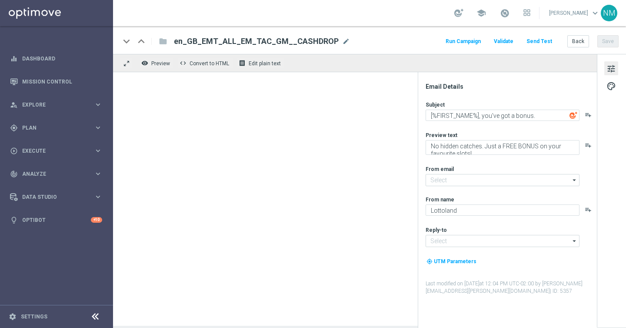
type input "mail@crm.lottoland.com"
type input "support@lottoland.co.uk"
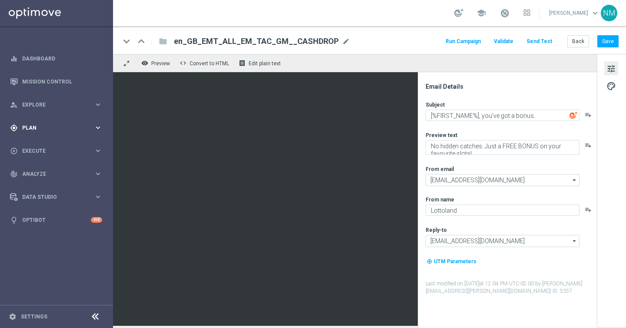
click at [40, 128] on span "Plan" at bounding box center [58, 127] width 72 height 5
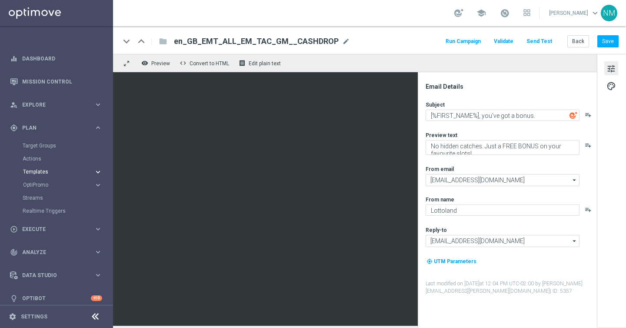
click at [37, 174] on span "Templates" at bounding box center [54, 171] width 62 height 5
click at [37, 187] on link "Optimail" at bounding box center [58, 184] width 63 height 7
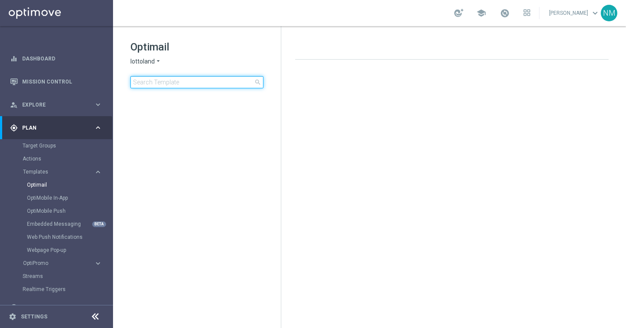
click at [205, 87] on input at bounding box center [196, 82] width 133 height 12
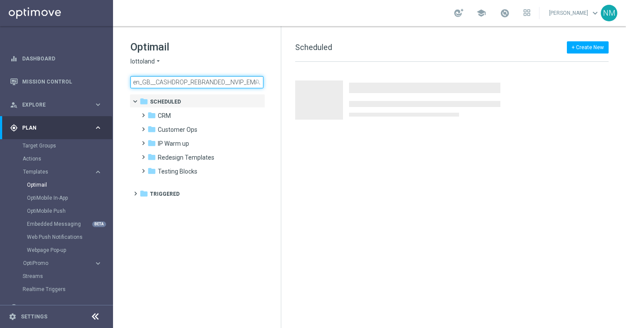
scroll to position [0, 28]
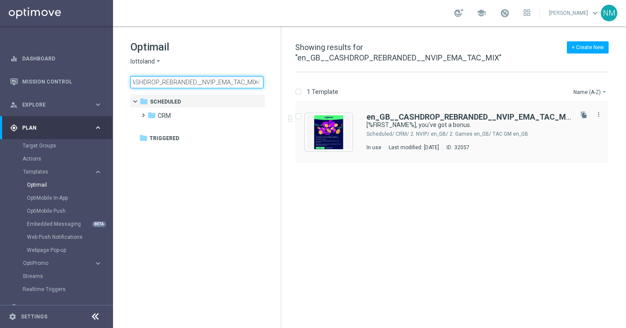
type input "en_GB__CASHDROP_REBRANDED__NVIP_EMA_TAC_MIX"
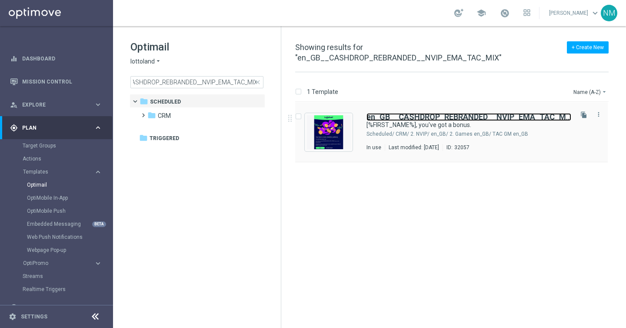
click at [517, 112] on b "en_GB__CASHDROP_REBRANDED__NVIP_EMA_TAC_MIX" at bounding box center [470, 116] width 207 height 9
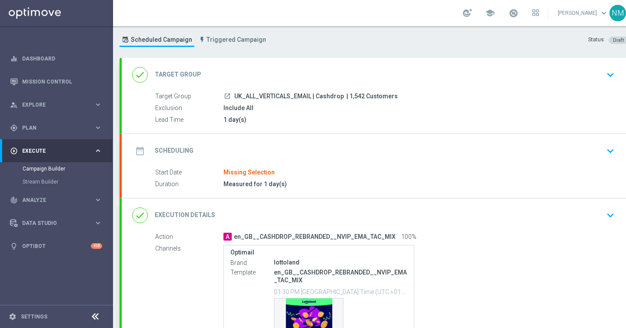
scroll to position [20, 0]
click at [299, 150] on div "date_range Scheduling keyboard_arrow_down" at bounding box center [375, 150] width 486 height 17
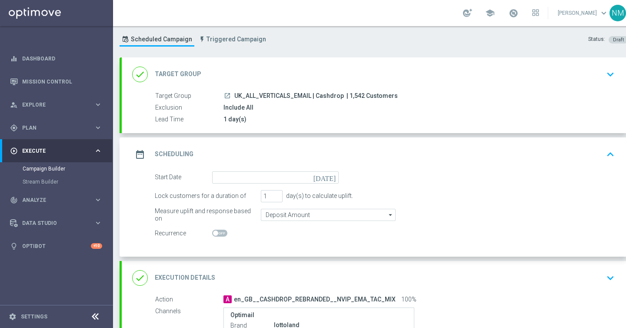
click at [333, 175] on icon "[DATE]" at bounding box center [327, 176] width 26 height 10
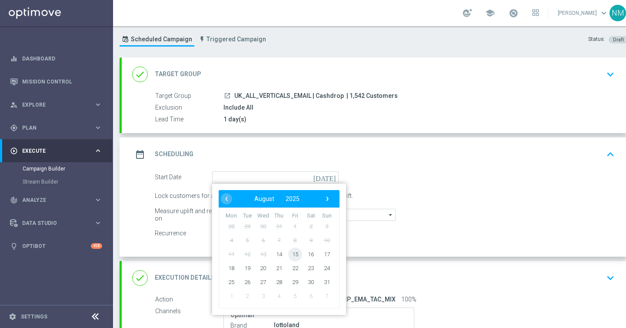
click at [297, 256] on span "15" at bounding box center [295, 254] width 14 height 14
type input "15 Aug 2025"
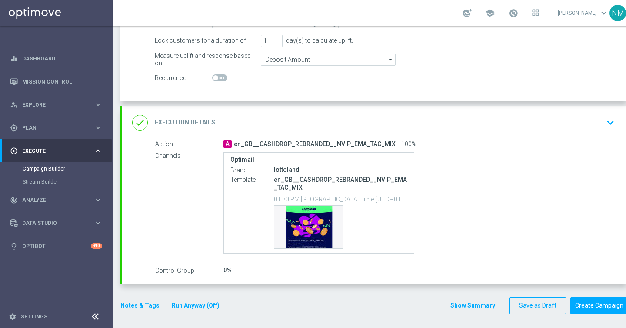
scroll to position [177, 0]
click at [612, 123] on icon "keyboard_arrow_down" at bounding box center [610, 121] width 13 height 13
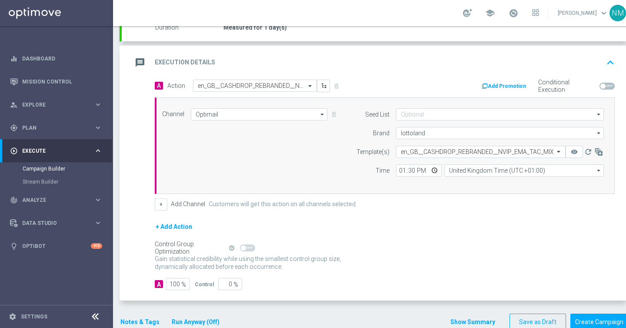
scroll to position [170, 0]
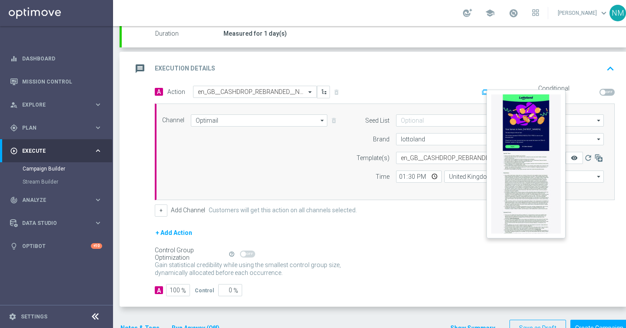
click at [576, 157] on icon "remove_red_eye" at bounding box center [574, 157] width 7 height 7
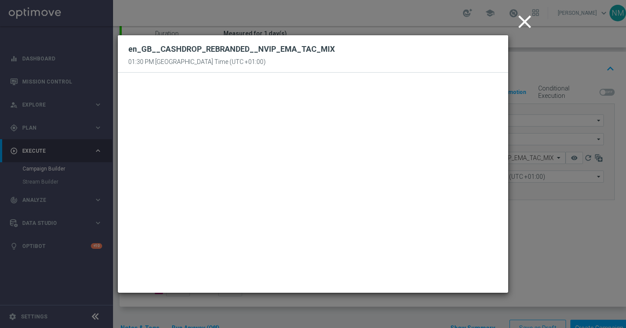
click at [524, 22] on icon "close" at bounding box center [525, 22] width 22 height 22
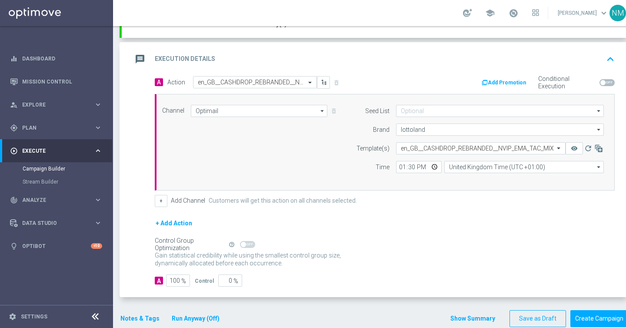
scroll to position [197, 0]
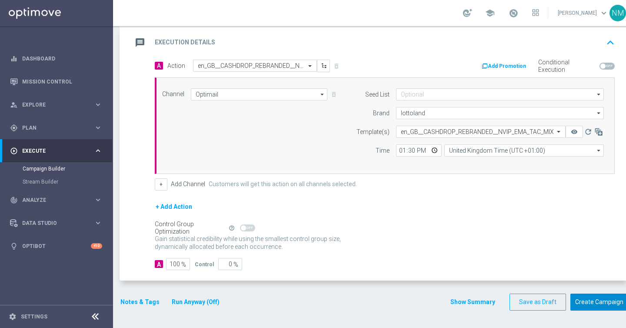
click at [585, 306] on button "Create Campaign" at bounding box center [600, 302] width 58 height 17
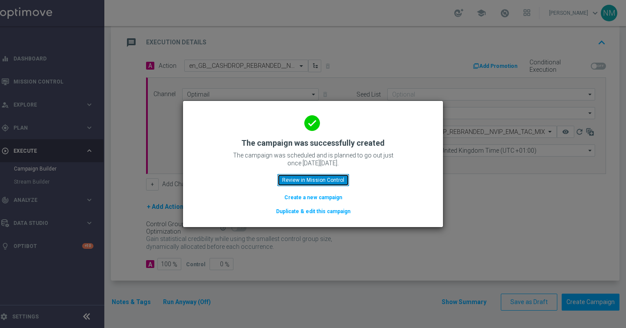
click at [294, 177] on button "Review in Mission Control" at bounding box center [313, 180] width 72 height 12
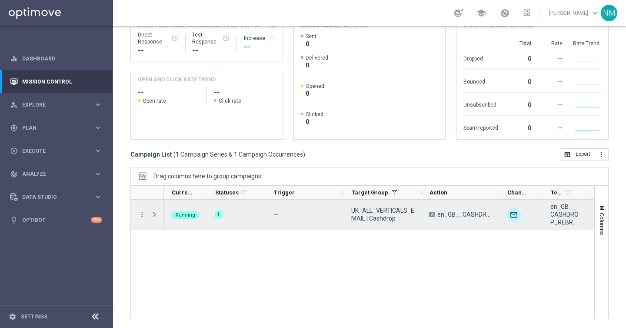
click at [157, 214] on span "Press SPACE to select this row." at bounding box center [154, 214] width 8 height 7
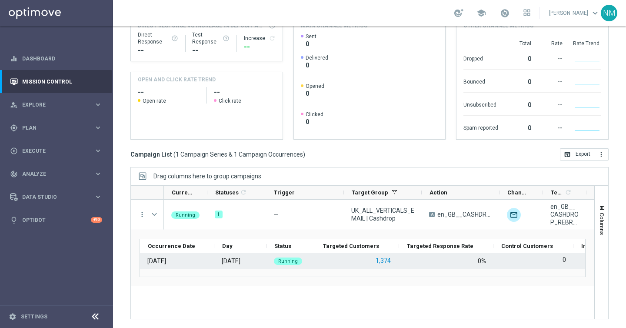
click at [386, 260] on button "1,374" at bounding box center [383, 260] width 17 height 11
click at [382, 264] on button "1,374" at bounding box center [383, 260] width 17 height 11
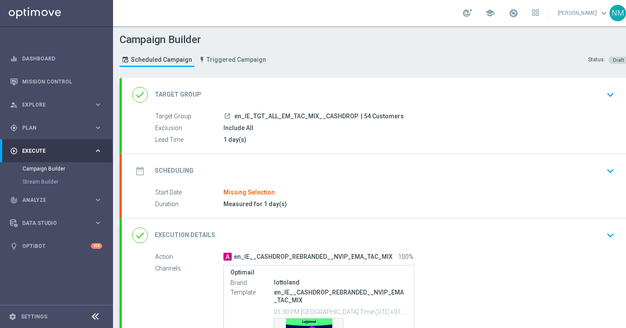
click at [296, 173] on div "date_range Scheduling keyboard_arrow_down" at bounding box center [375, 171] width 486 height 17
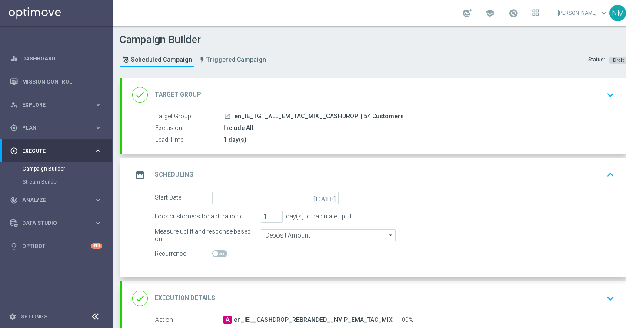
click at [335, 196] on icon "[DATE]" at bounding box center [327, 197] width 26 height 10
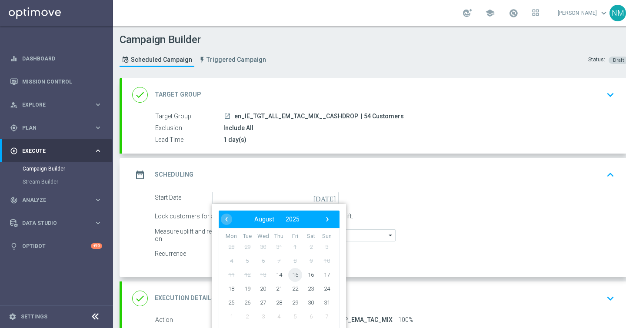
click at [294, 274] on span "15" at bounding box center [295, 274] width 14 height 14
type input "15 Aug 2025"
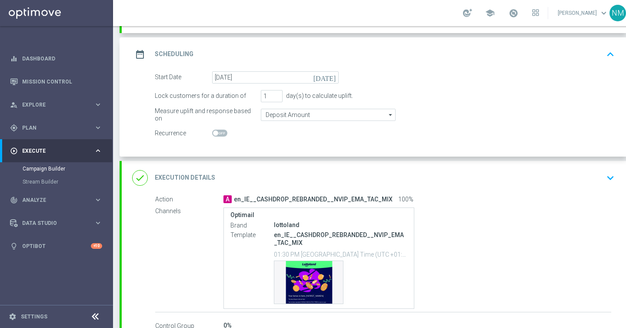
scroll to position [179, 0]
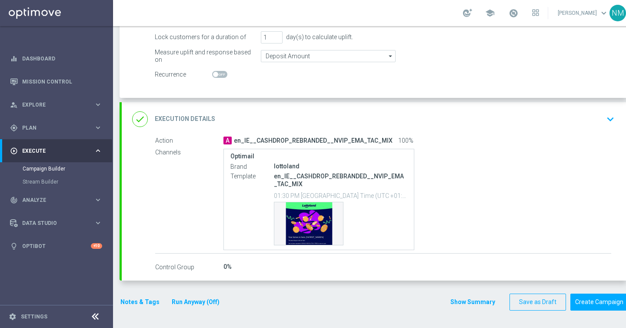
click at [601, 126] on div "done Execution Details keyboard_arrow_down" at bounding box center [375, 119] width 486 height 17
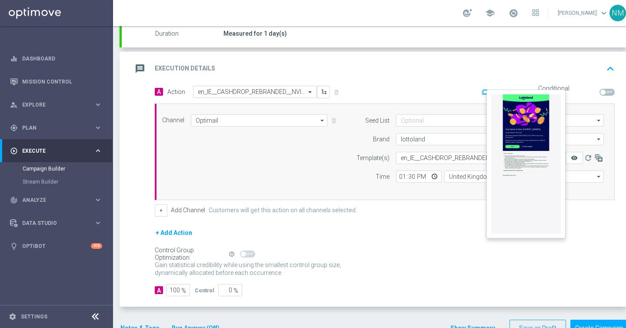
click at [577, 156] on icon "remove_red_eye" at bounding box center [574, 157] width 7 height 7
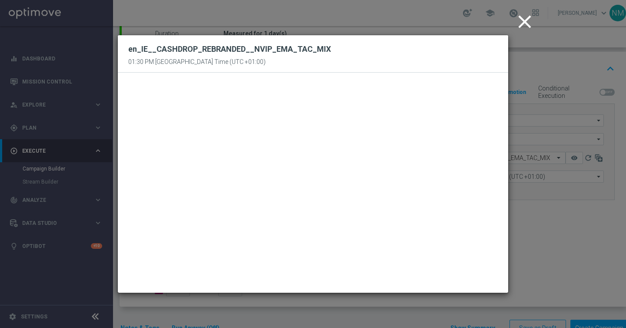
click at [519, 23] on icon "close" at bounding box center [525, 22] width 22 height 22
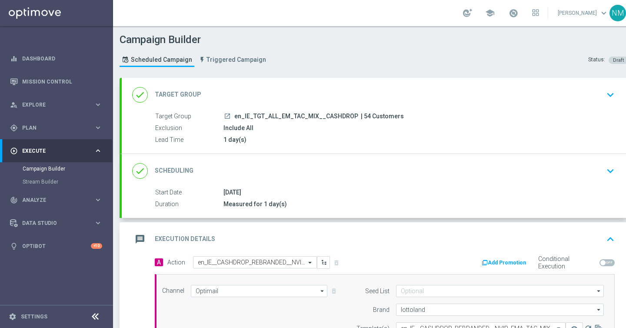
scroll to position [197, 0]
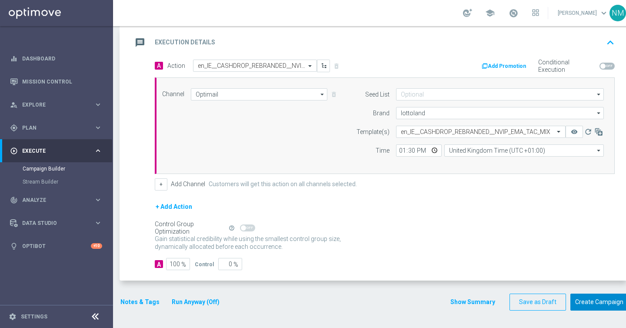
click at [601, 307] on button "Create Campaign" at bounding box center [600, 302] width 58 height 17
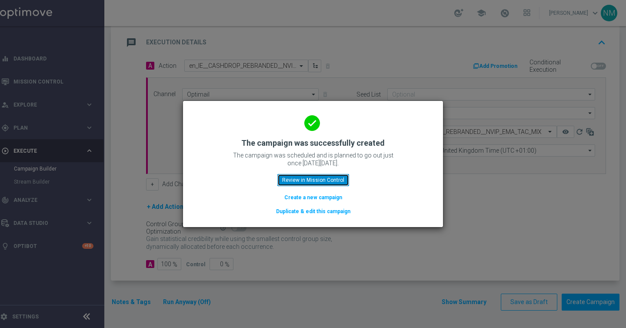
click at [333, 184] on button "Review in Mission Control" at bounding box center [313, 180] width 72 height 12
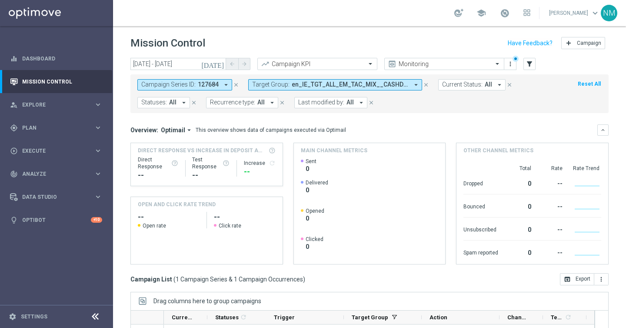
scroll to position [125, 0]
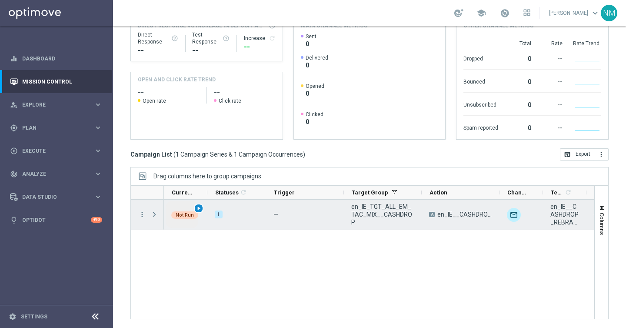
click at [198, 209] on span "play_arrow" at bounding box center [199, 208] width 6 height 6
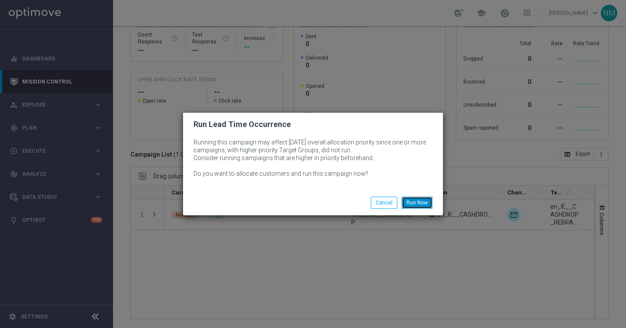
click at [422, 203] on button "Run Now" at bounding box center [417, 203] width 31 height 12
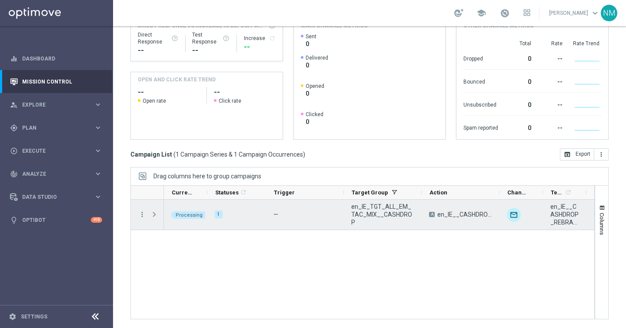
click at [153, 214] on span "Press SPACE to select this row." at bounding box center [154, 214] width 8 height 7
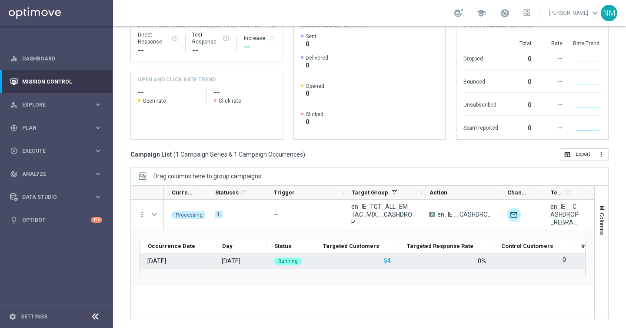
click at [384, 261] on button "54" at bounding box center [387, 260] width 9 height 11
click at [387, 262] on button "54" at bounding box center [387, 260] width 9 height 11
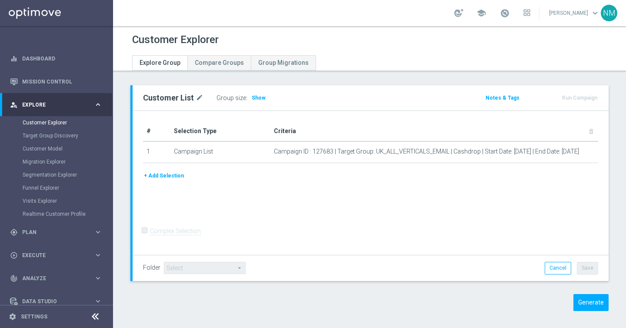
scroll to position [4, 0]
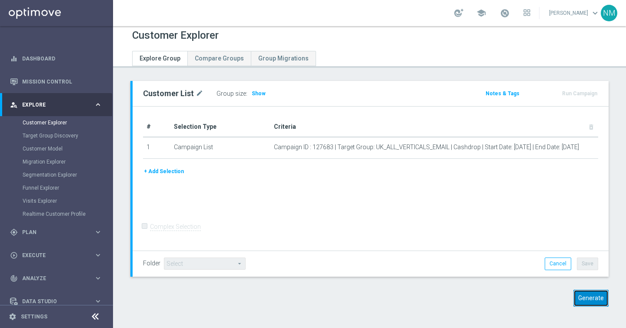
click at [588, 300] on button "Generate" at bounding box center [591, 298] width 35 height 17
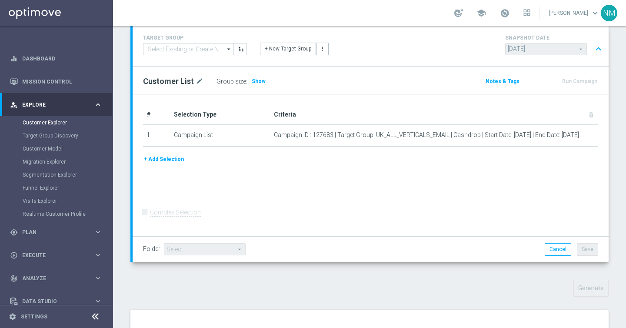
scroll to position [6, 0]
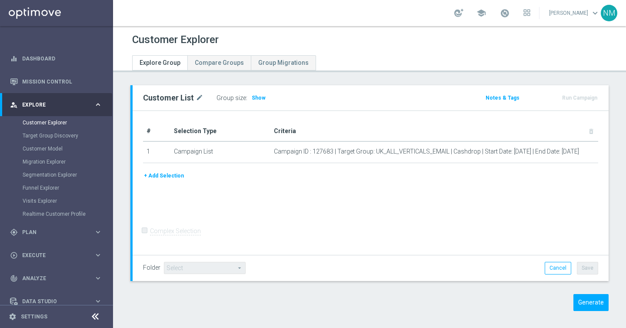
scroll to position [4, 0]
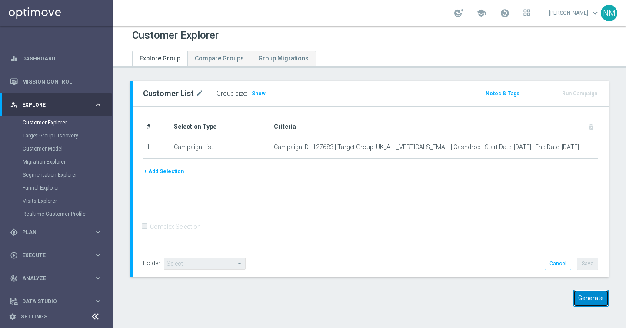
click at [597, 297] on button "Generate" at bounding box center [591, 298] width 35 height 17
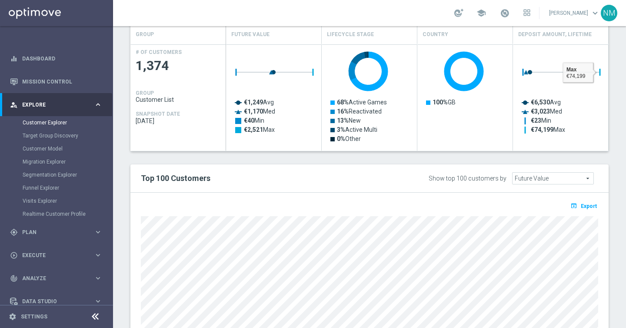
scroll to position [387, 0]
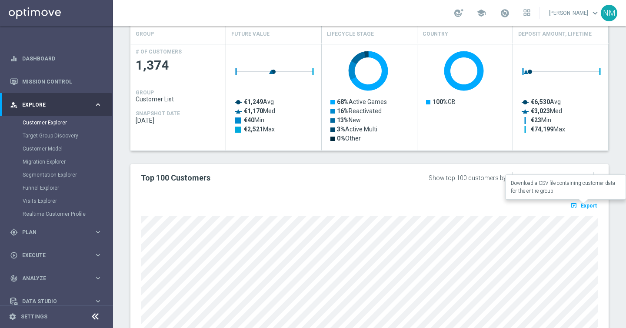
click at [588, 204] on span "Export" at bounding box center [589, 206] width 16 height 6
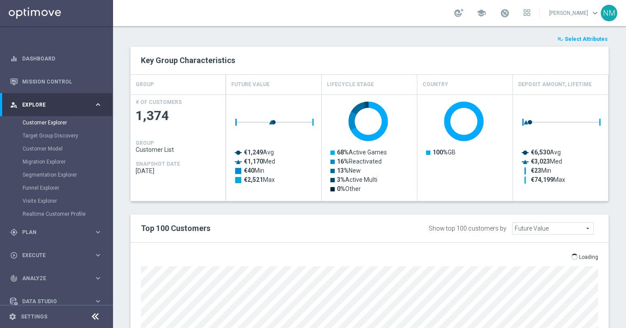
scroll to position [485, 0]
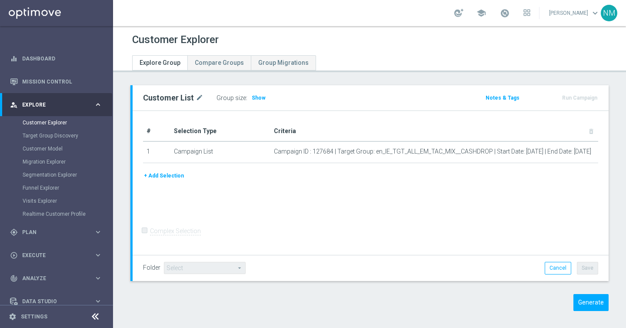
scroll to position [4, 0]
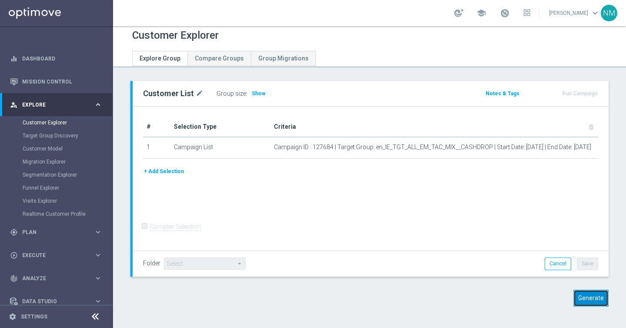
click at [589, 306] on button "Generate" at bounding box center [591, 298] width 35 height 17
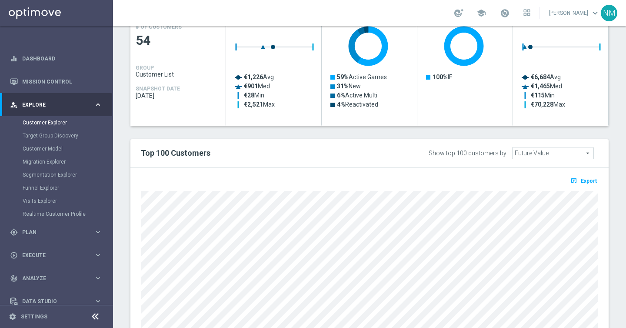
scroll to position [422, 0]
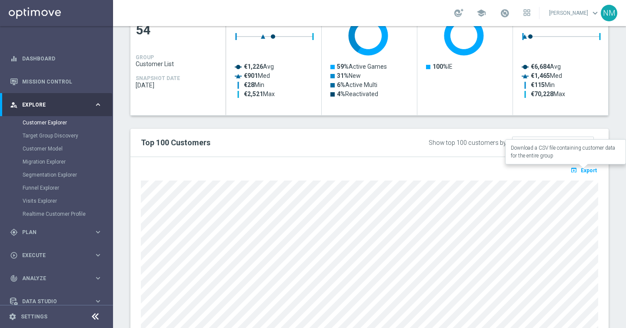
click at [592, 171] on span "Export" at bounding box center [589, 170] width 16 height 6
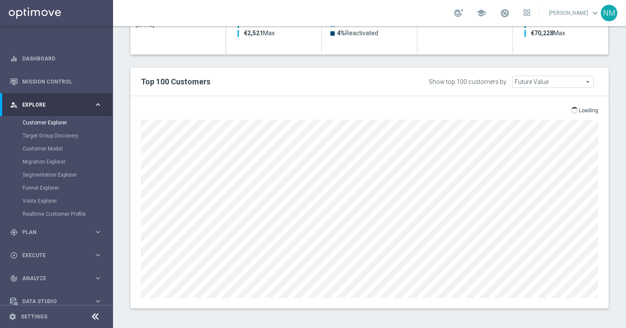
scroll to position [485, 0]
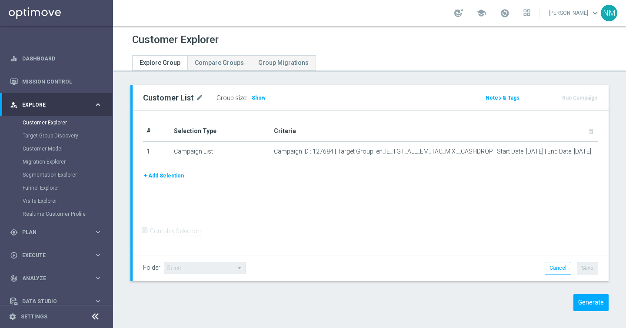
scroll to position [4, 0]
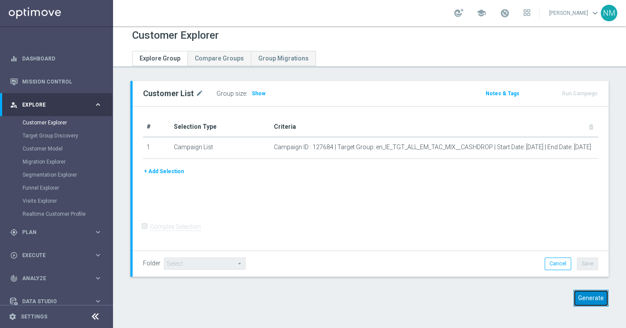
click at [587, 305] on button "Generate" at bounding box center [591, 298] width 35 height 17
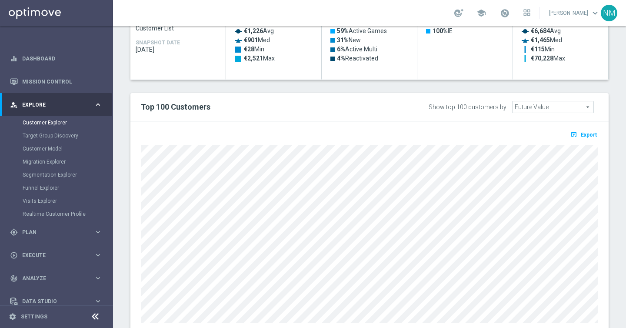
scroll to position [464, 0]
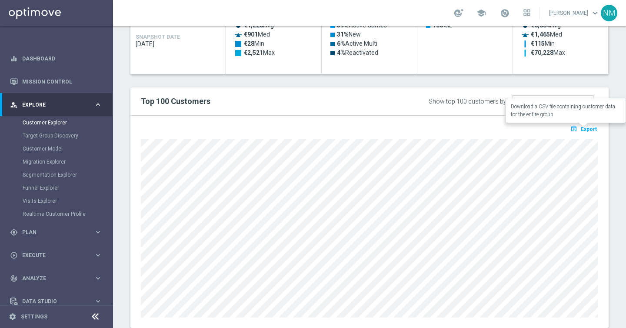
click at [589, 126] on span "Export" at bounding box center [589, 129] width 16 height 6
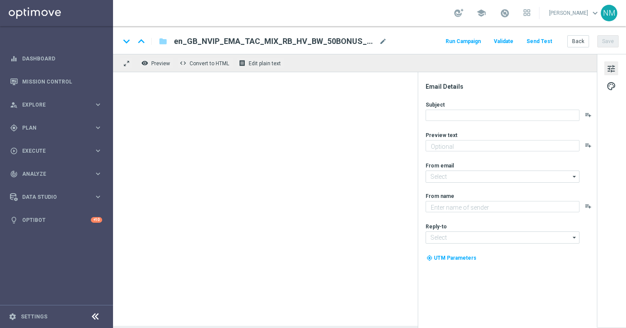
type textarea "Something from us, on us!"
type textarea "Lottoland"
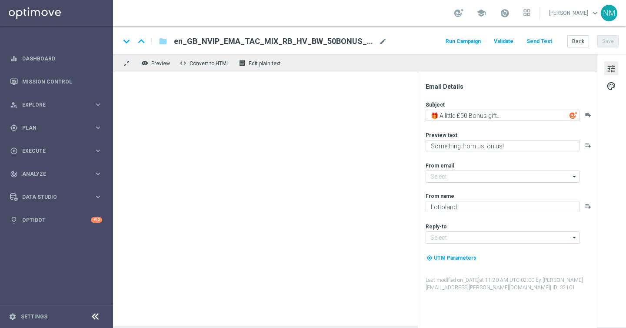
type input "[EMAIL_ADDRESS][DOMAIN_NAME]"
